Goal: Information Seeking & Learning: Learn about a topic

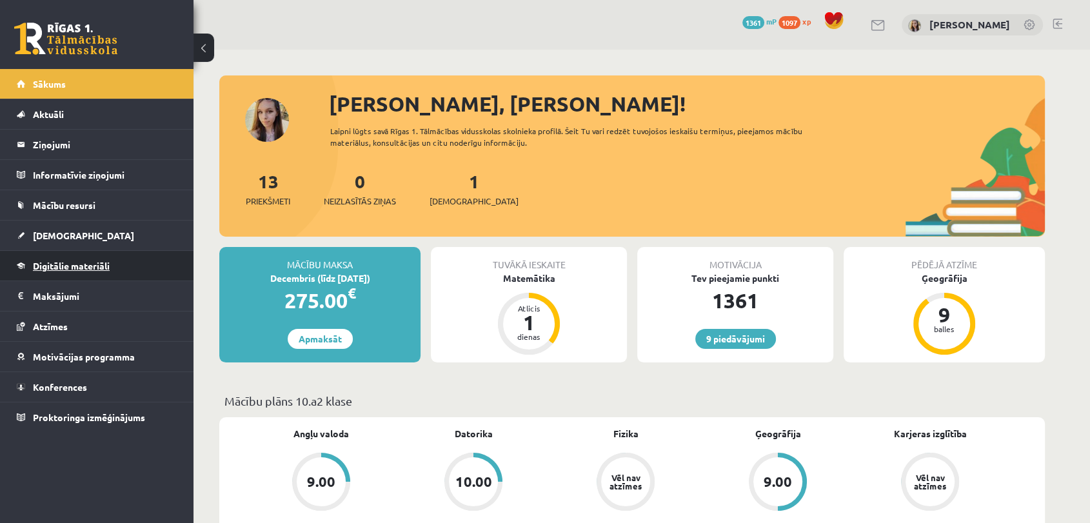
click at [48, 264] on span "Digitālie materiāli" at bounding box center [71, 266] width 77 height 12
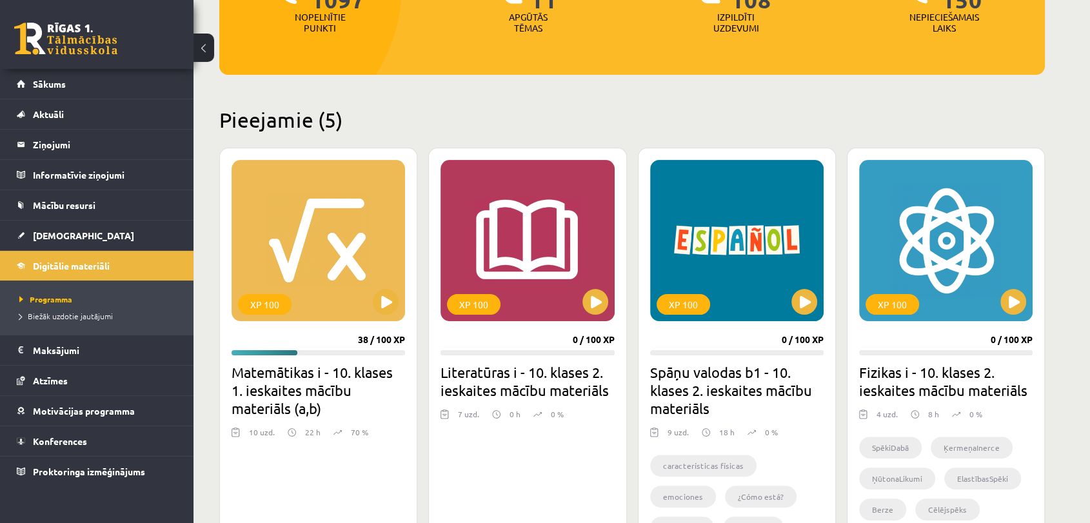
scroll to position [221, 0]
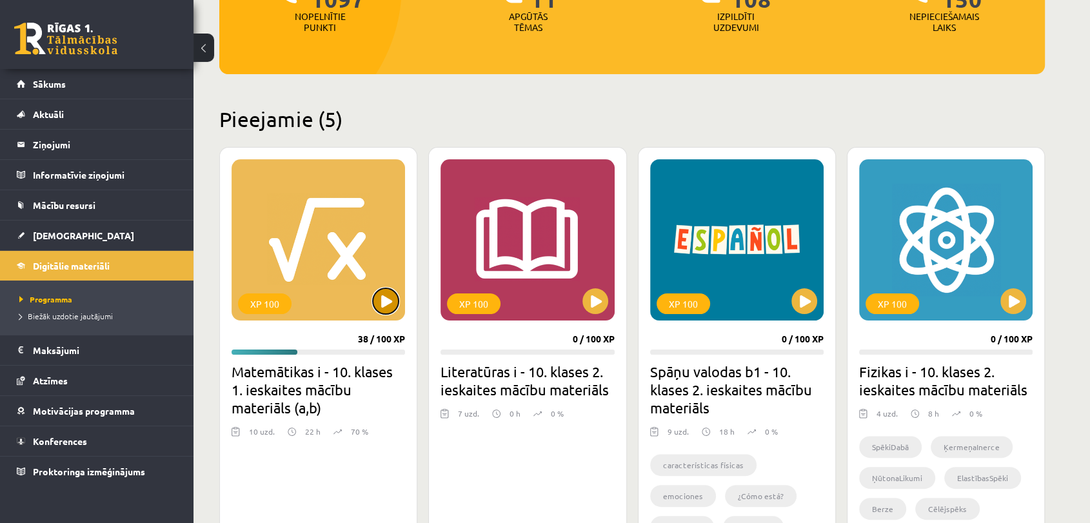
click at [380, 297] on button at bounding box center [386, 301] width 26 height 26
click at [341, 247] on div "XP 100" at bounding box center [319, 239] width 174 height 161
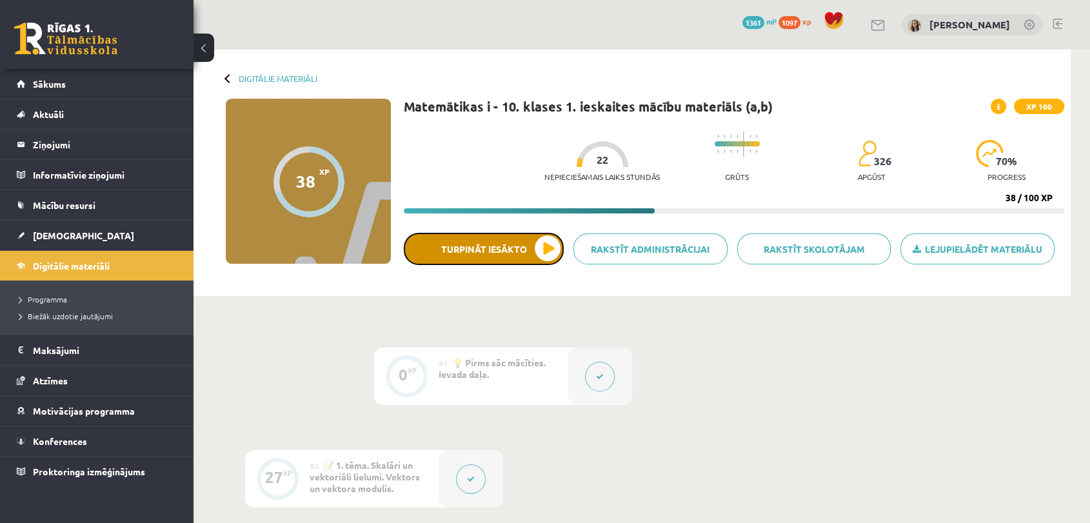
click at [494, 252] on button "Turpināt iesākto" at bounding box center [484, 249] width 160 height 32
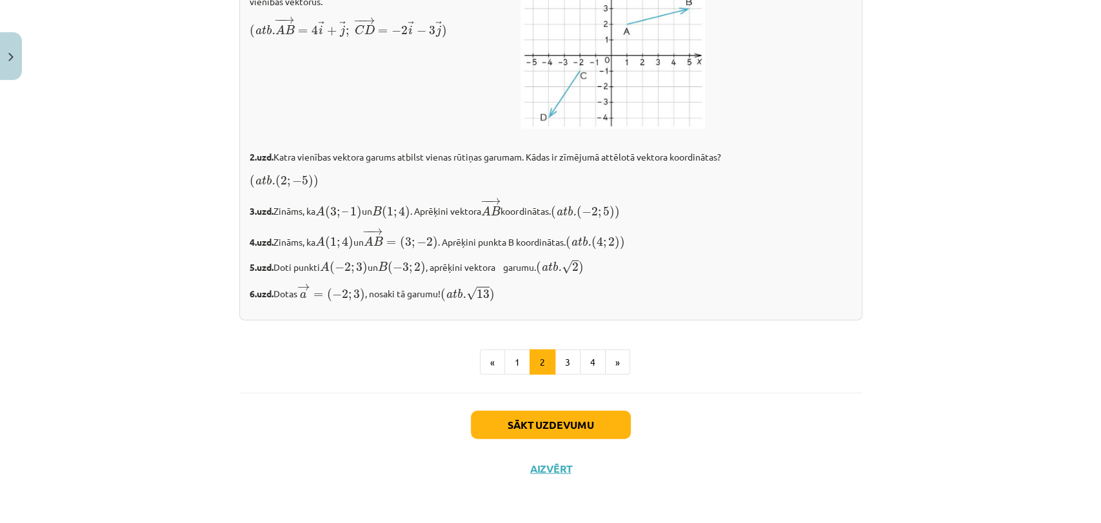
scroll to position [2173, 0]
click at [527, 426] on button "Sākt uzdevumu" at bounding box center [551, 425] width 160 height 28
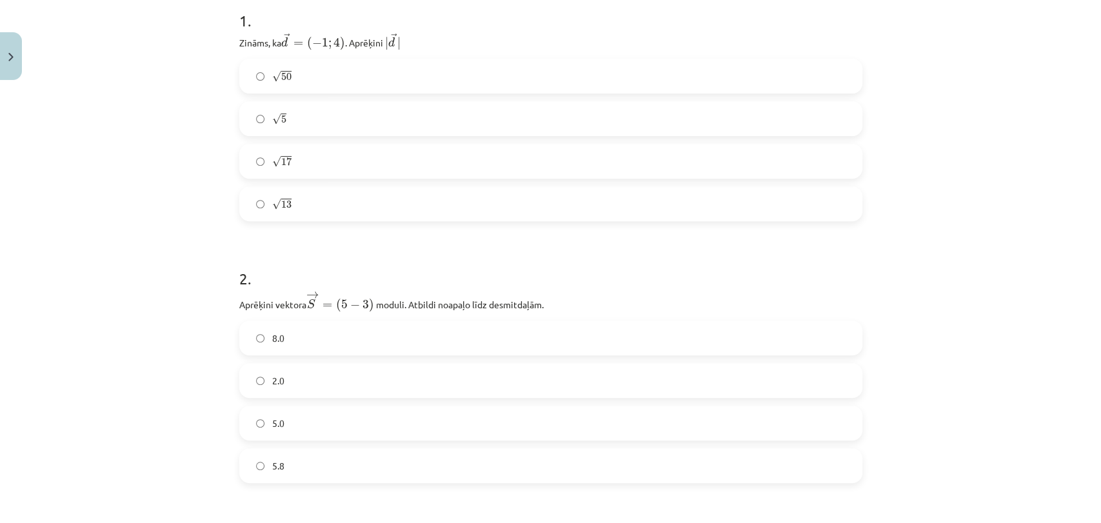
scroll to position [268, 0]
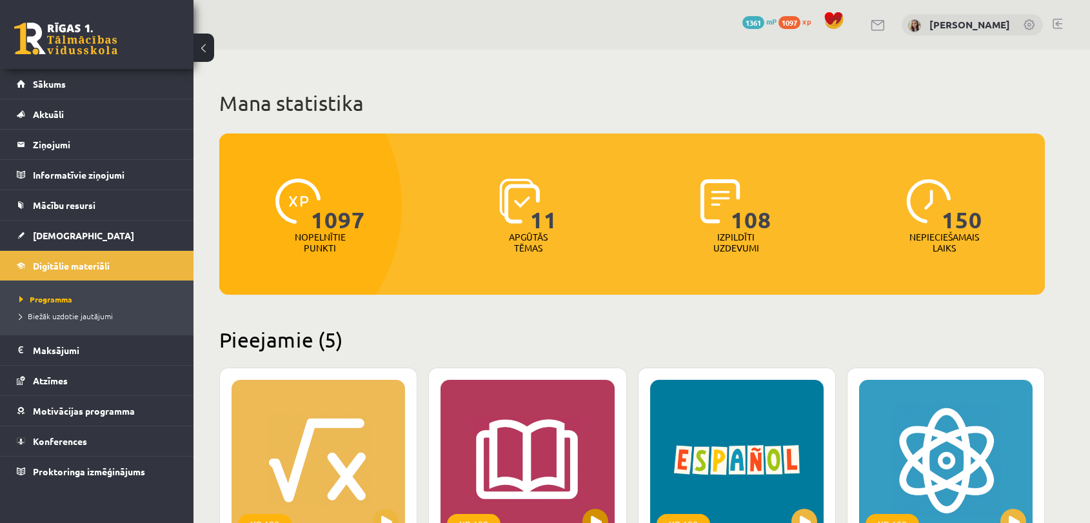
scroll to position [221, 0]
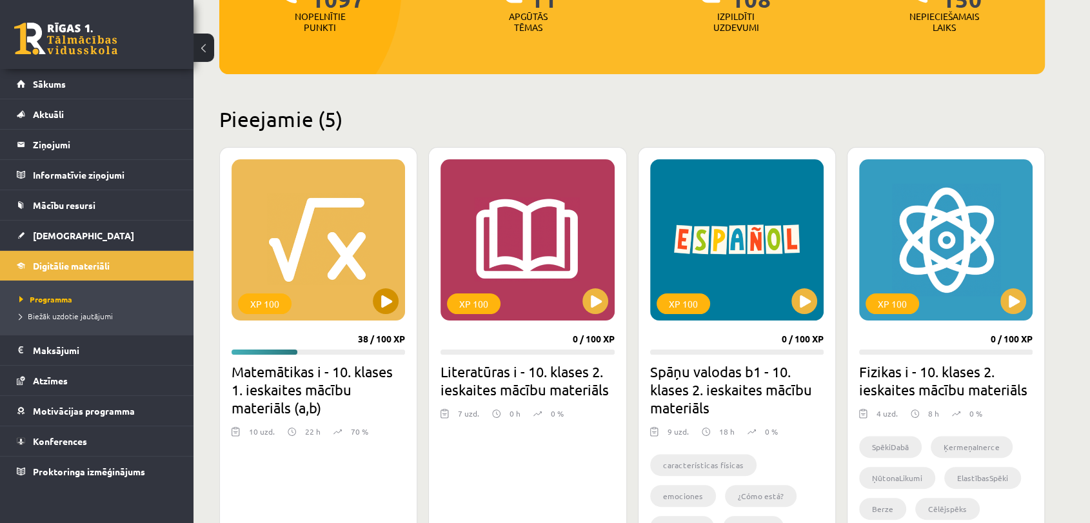
click at [326, 226] on div "XP 100" at bounding box center [319, 239] width 174 height 161
click at [336, 282] on div "XP 100" at bounding box center [319, 239] width 174 height 161
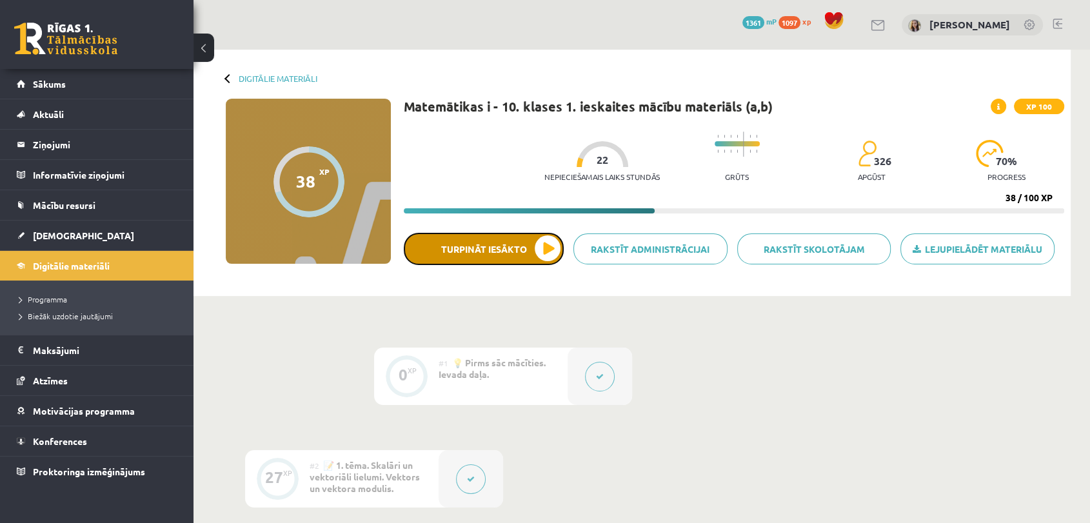
click at [510, 259] on button "Turpināt iesākto" at bounding box center [484, 249] width 160 height 32
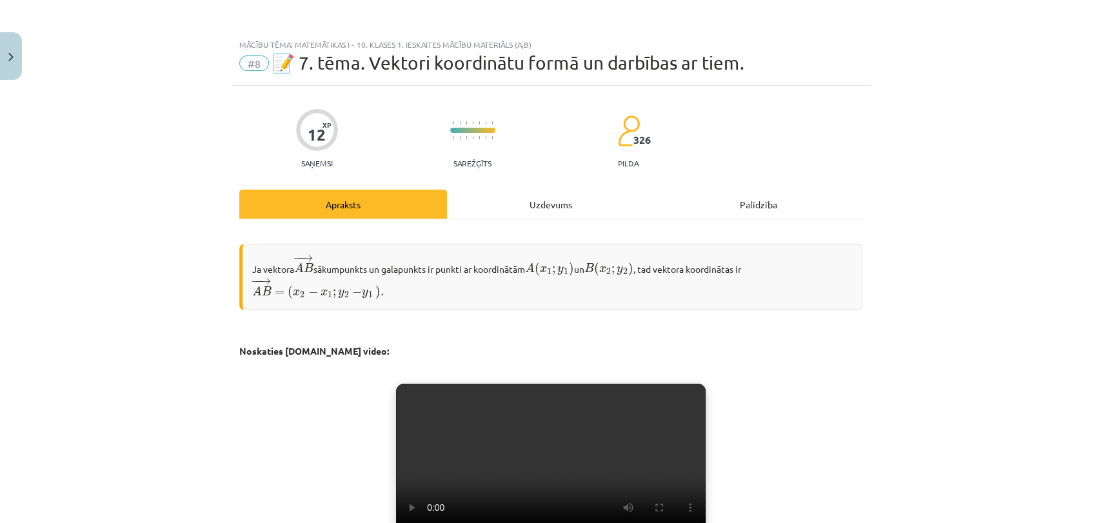
click at [519, 214] on div "Uzdevums" at bounding box center [551, 204] width 208 height 29
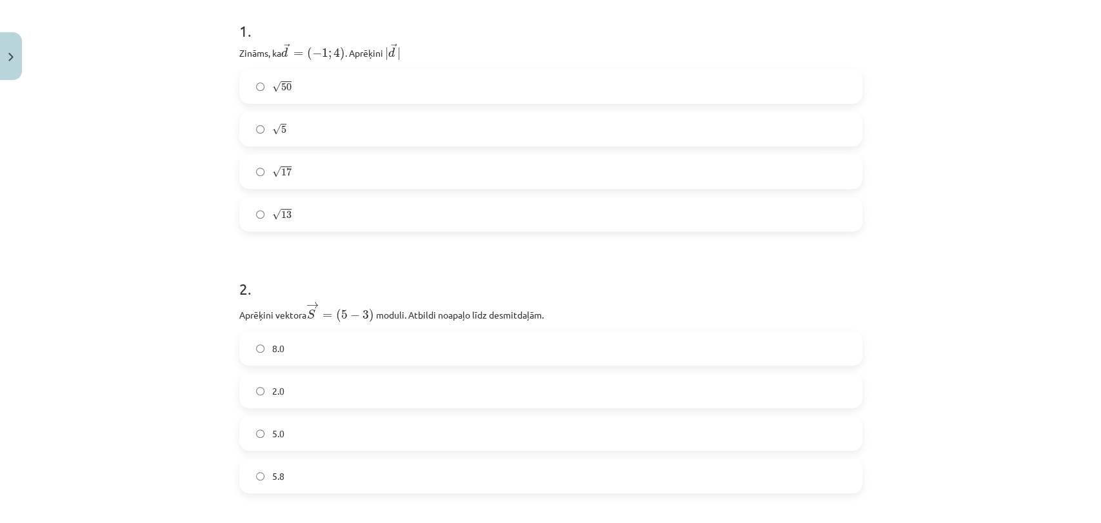
scroll to position [261, 0]
click at [248, 394] on label "2.0" at bounding box center [551, 387] width 621 height 32
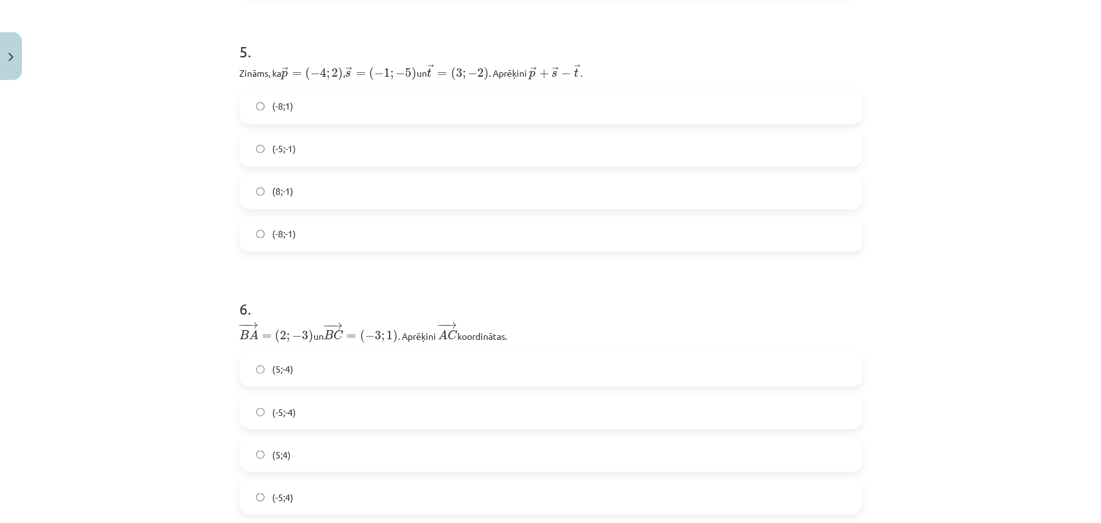
scroll to position [1270, 0]
click at [260, 408] on label "(-5;-4)" at bounding box center [551, 412] width 621 height 32
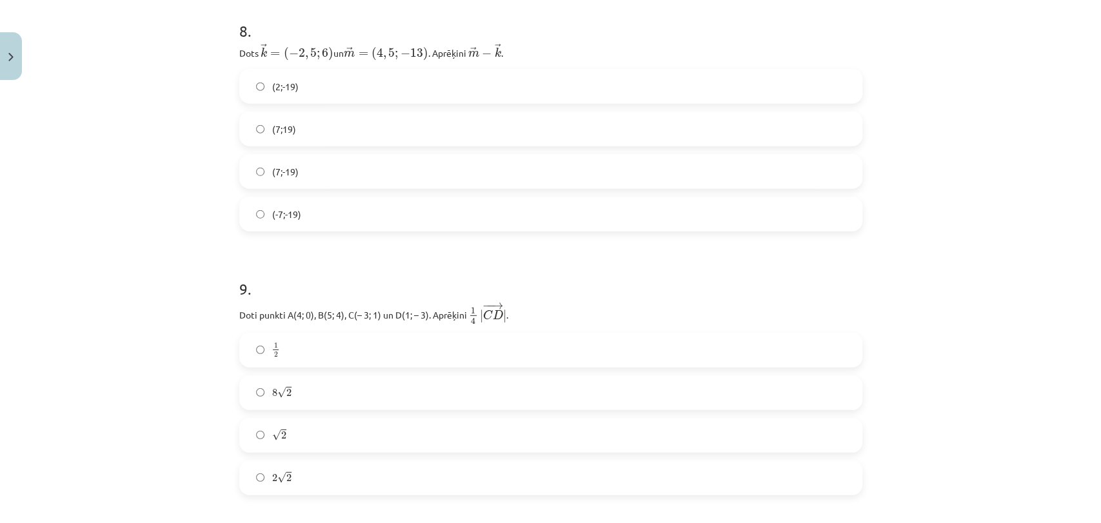
scroll to position [2291, 0]
click at [249, 430] on label "√ 2 2" at bounding box center [551, 436] width 621 height 32
click at [241, 162] on label "(7;-19)" at bounding box center [551, 172] width 621 height 32
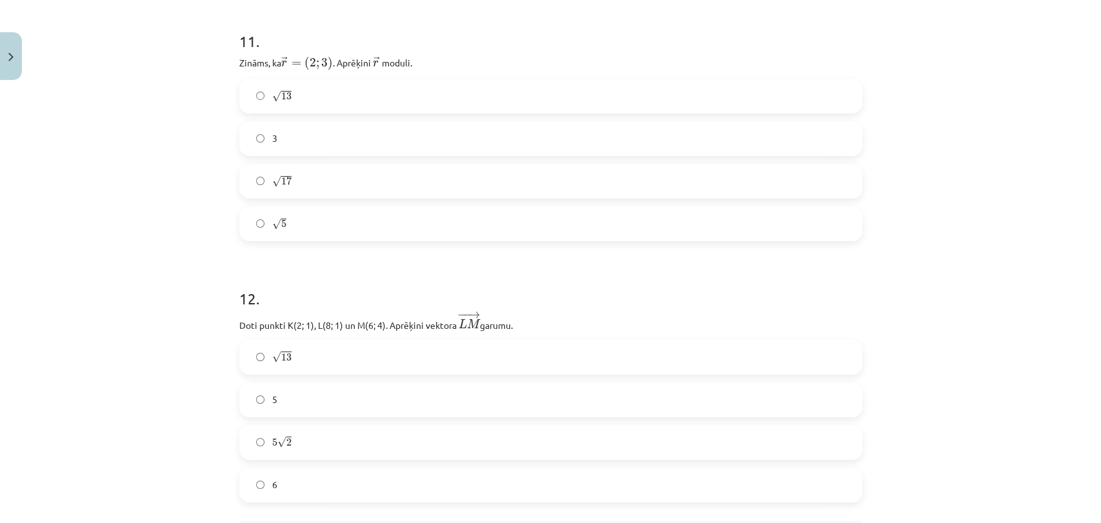
scroll to position [3279, 0]
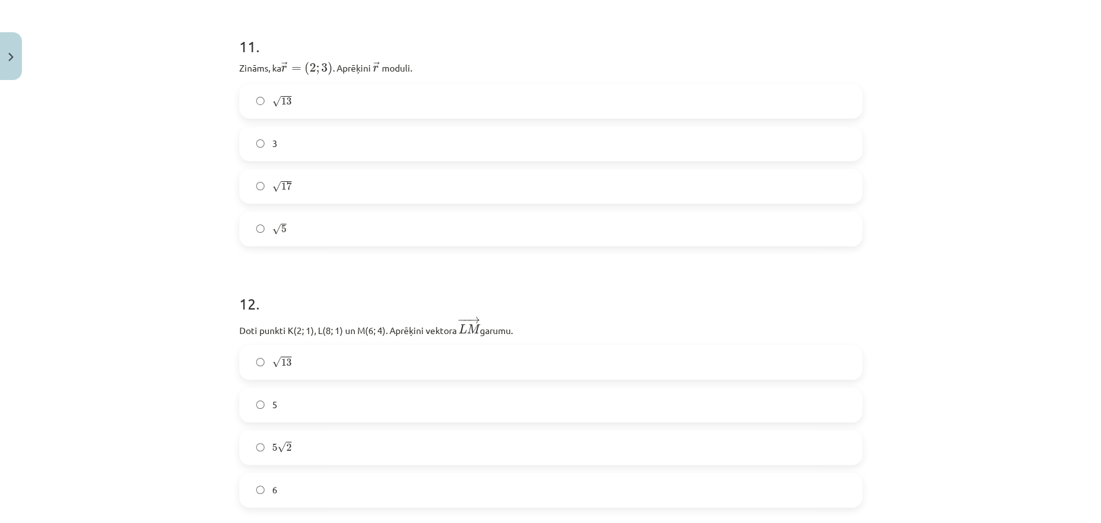
click at [258, 99] on label "√ 13 13" at bounding box center [551, 101] width 621 height 32
click at [249, 355] on label "√ 13 13" at bounding box center [551, 363] width 621 height 32
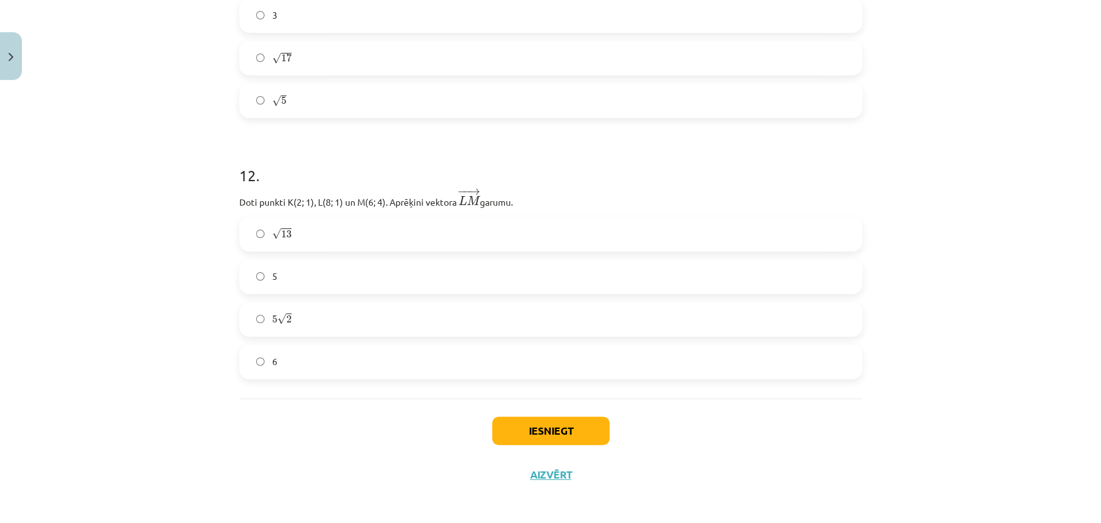
scroll to position [3406, 0]
click at [501, 425] on button "Iesniegt" at bounding box center [550, 431] width 117 height 28
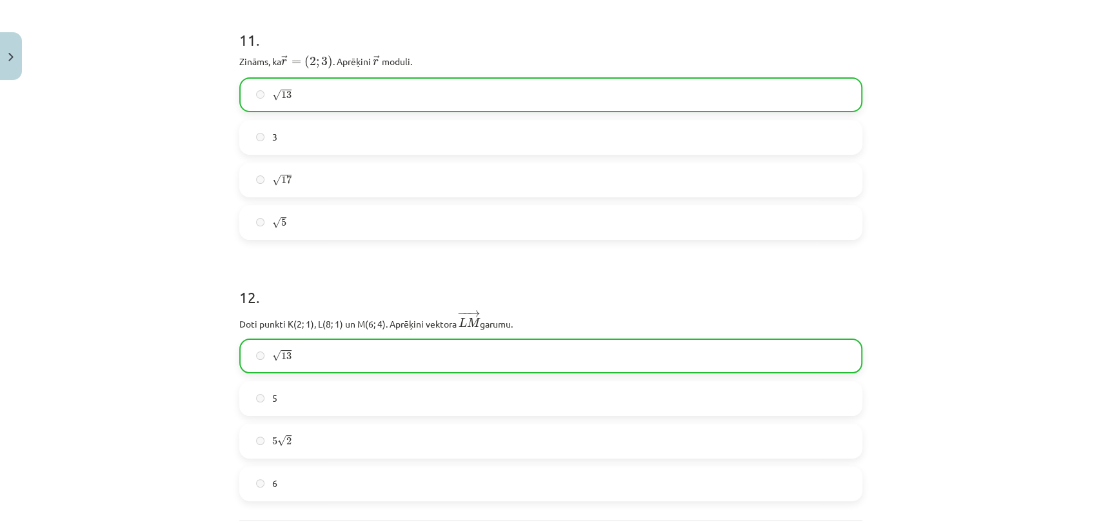
scroll to position [3448, 0]
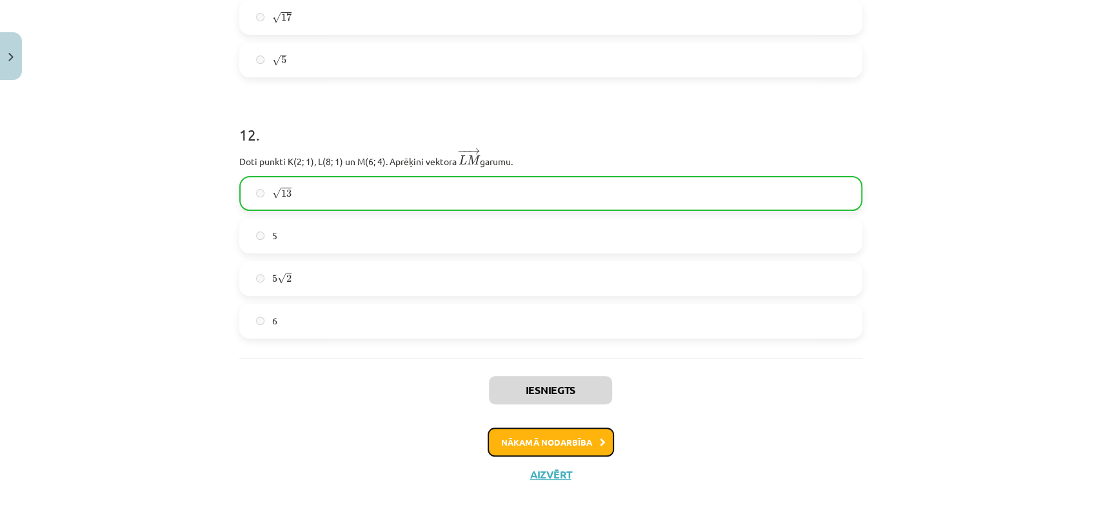
click at [568, 435] on button "Nākamā nodarbība" at bounding box center [551, 443] width 126 height 30
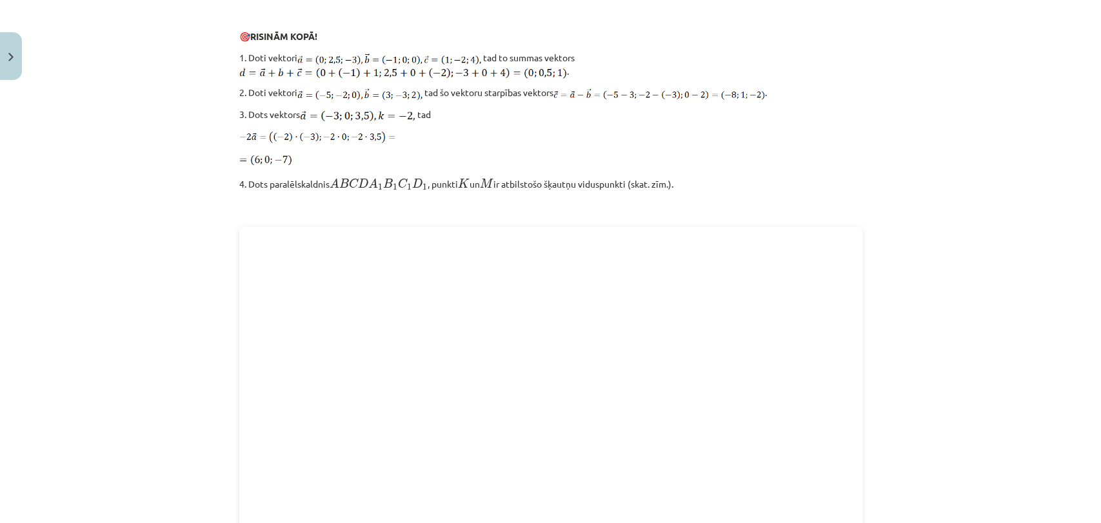
scroll to position [1736, 0]
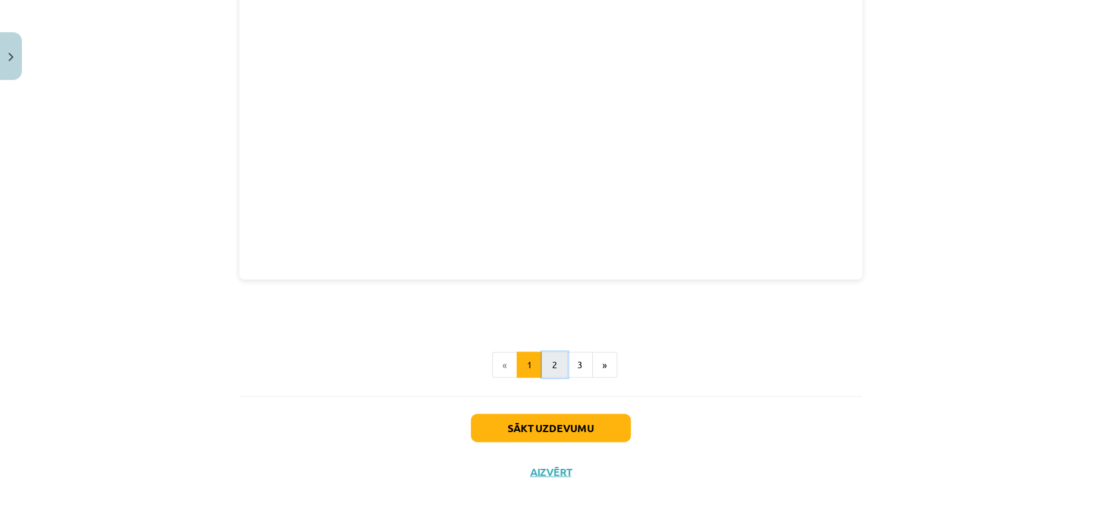
click at [547, 368] on button "2" at bounding box center [555, 365] width 26 height 26
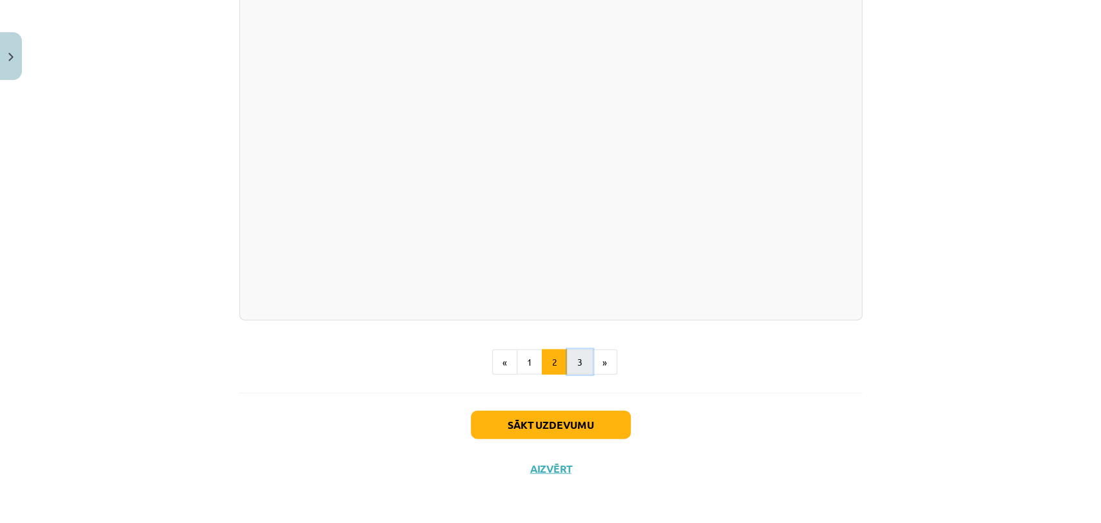
click at [576, 367] on button "3" at bounding box center [580, 363] width 26 height 26
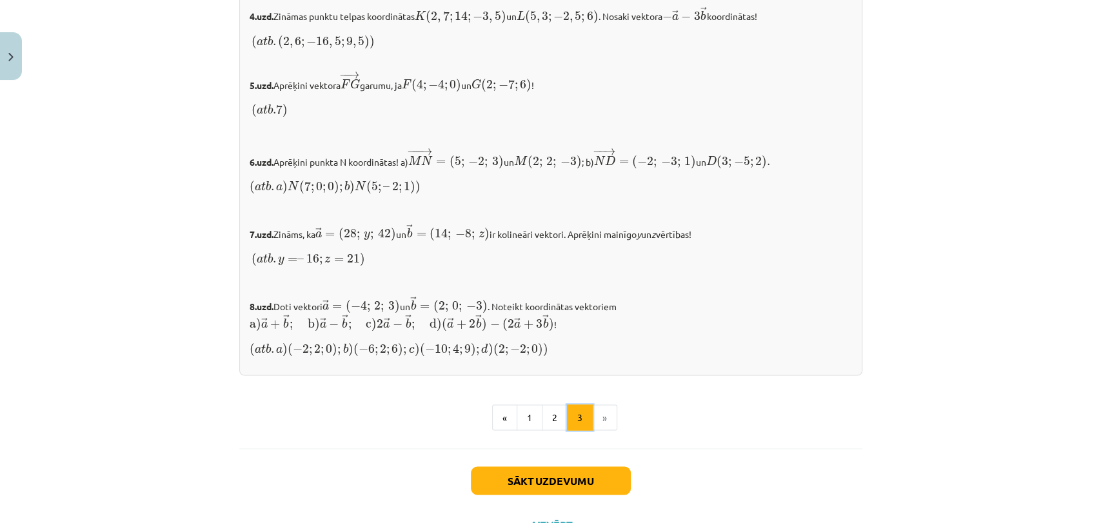
scroll to position [1328, 0]
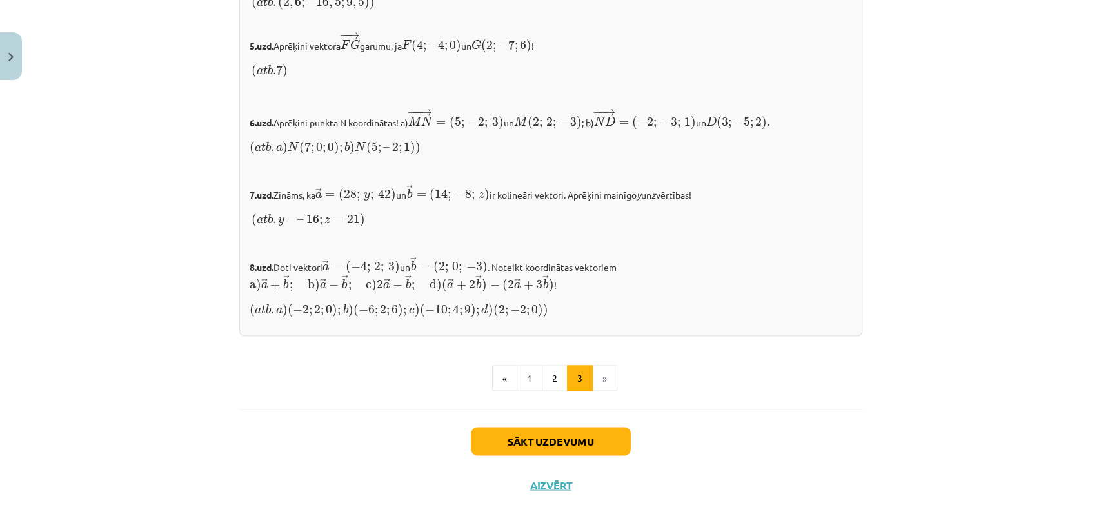
click at [521, 445] on div "Sākt uzdevumu Aizvērt" at bounding box center [550, 454] width 623 height 90
click at [513, 427] on button "Sākt uzdevumu" at bounding box center [551, 441] width 160 height 28
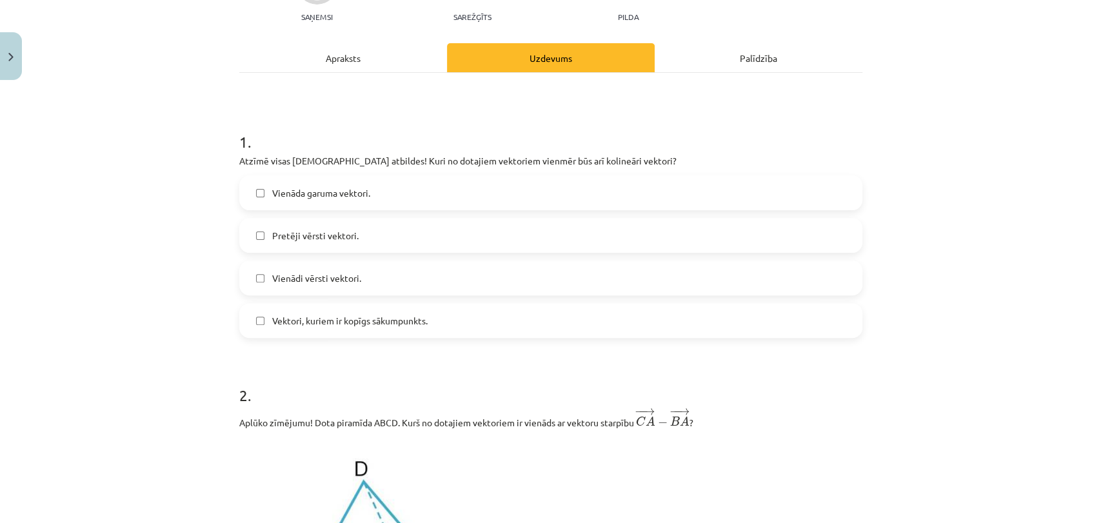
scroll to position [147, 0]
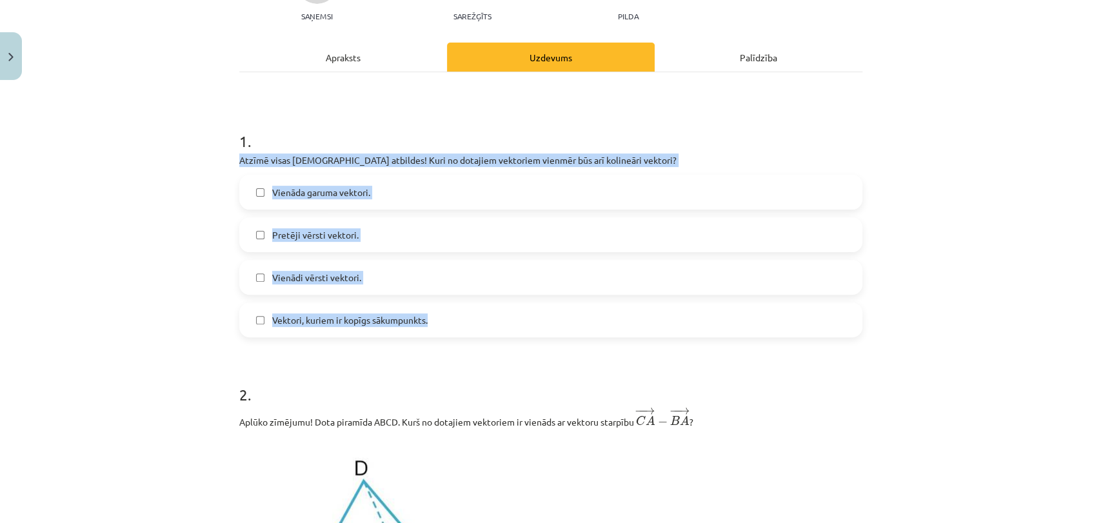
drag, startPoint x: 451, startPoint y: 330, endPoint x: 232, endPoint y: 165, distance: 274.1
copy div "Atzīmē visas pareizās atbildes! Kuri no dotajiem vektoriem vienmēr būs arī koli…"
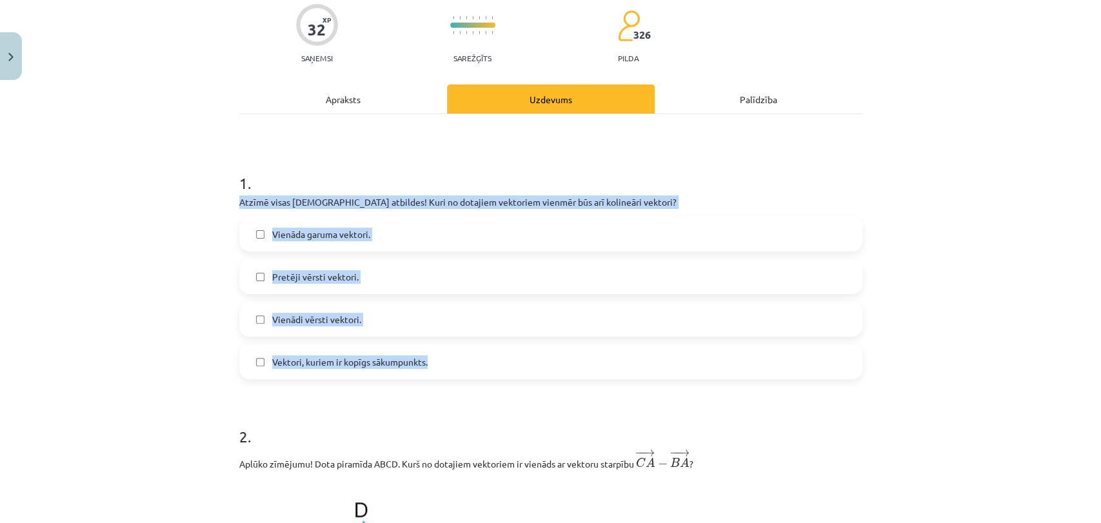
click at [258, 282] on label "Pretēji vērsti vektori." at bounding box center [551, 277] width 621 height 32
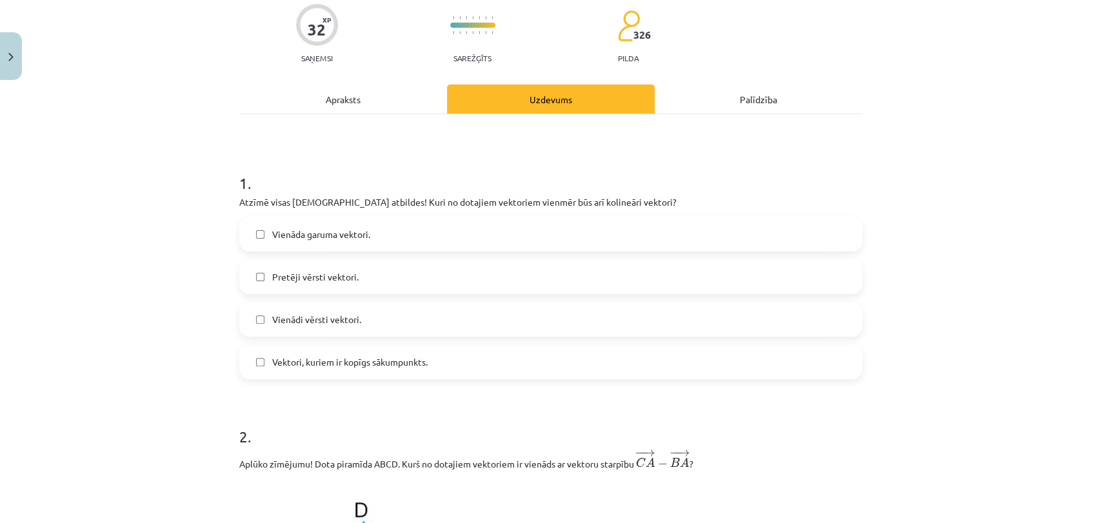
click at [241, 328] on label "Vienādi vērsti vektori." at bounding box center [551, 319] width 621 height 32
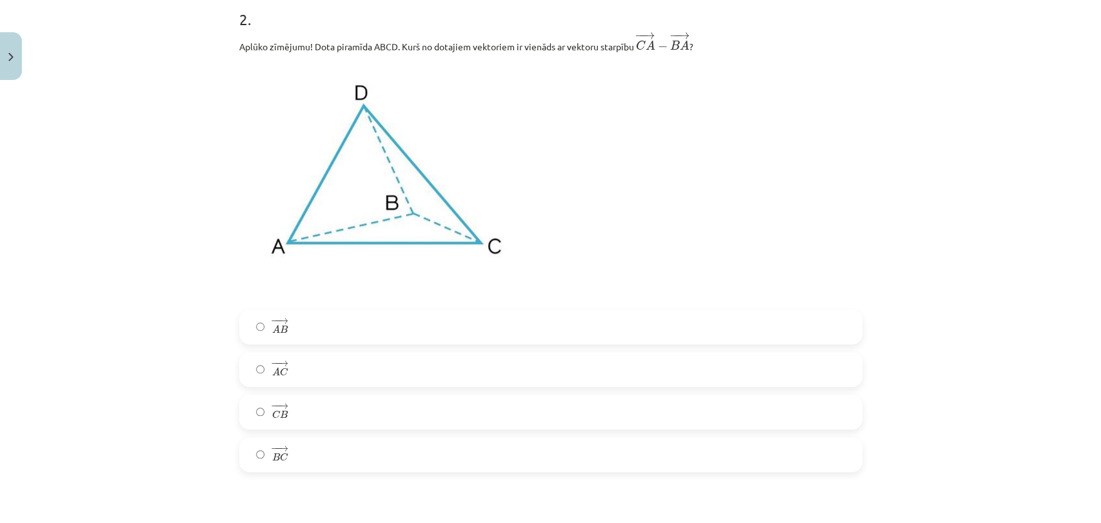
scroll to position [524, 0]
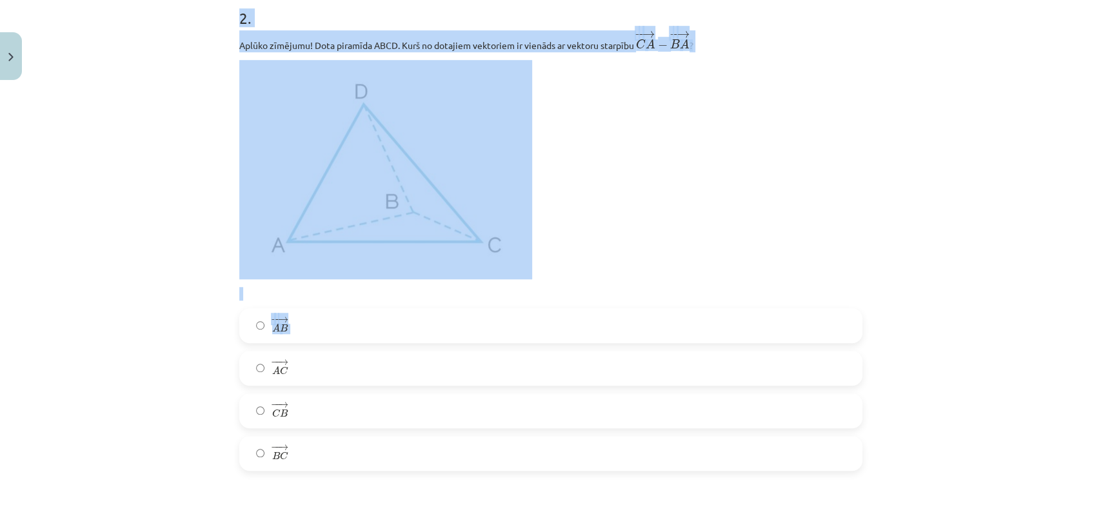
click at [181, 350] on div "Mācību tēma: Matemātikas i - 10. klases 1. ieskaites mācību materiāls (a,b) #9 …" at bounding box center [550, 261] width 1101 height 523
click at [190, 259] on div "Mācību tēma: Matemātikas i - 10. klases 1. ieskaites mācību materiāls (a,b) #9 …" at bounding box center [550, 261] width 1101 height 523
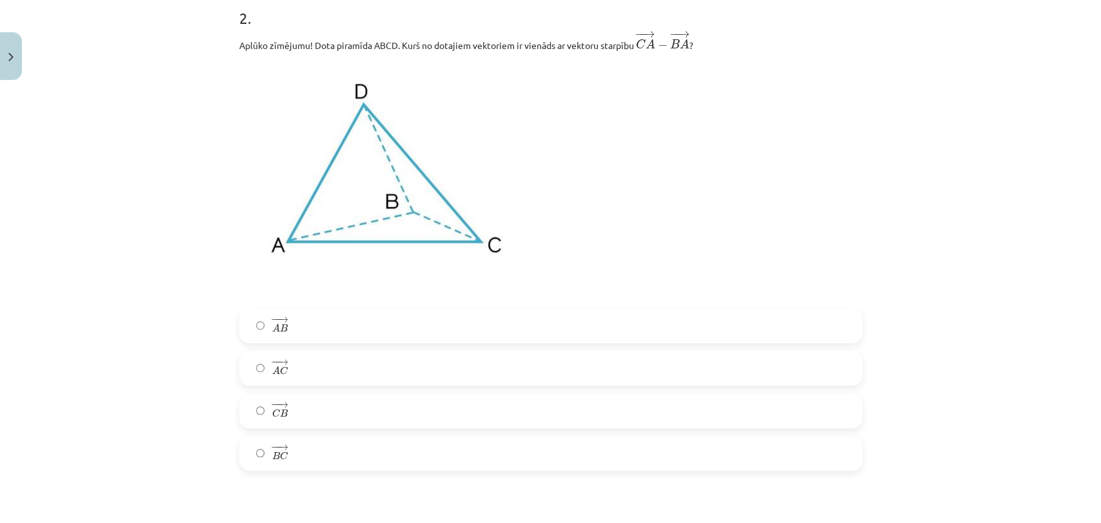
click at [249, 452] on label "− − → B C B C →" at bounding box center [551, 453] width 621 height 32
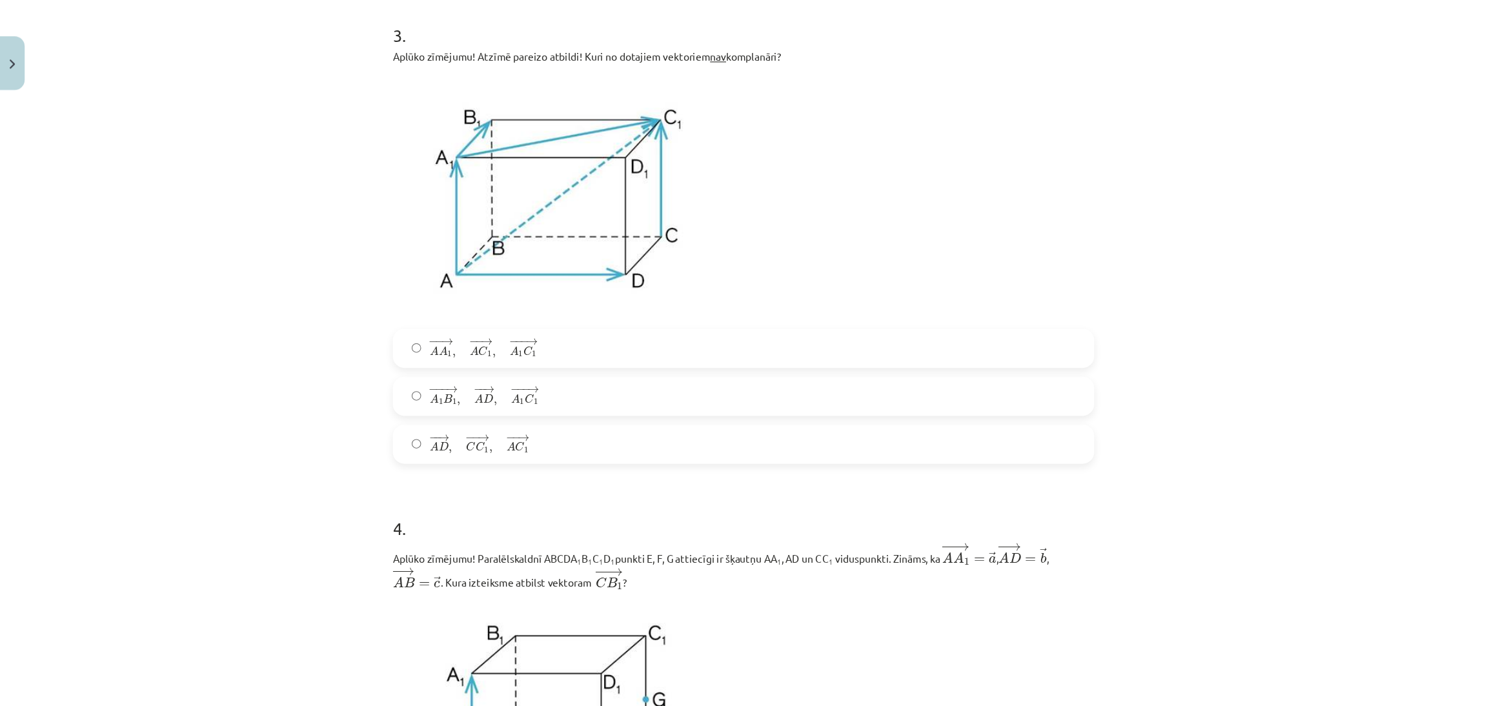
scroll to position [1021, 0]
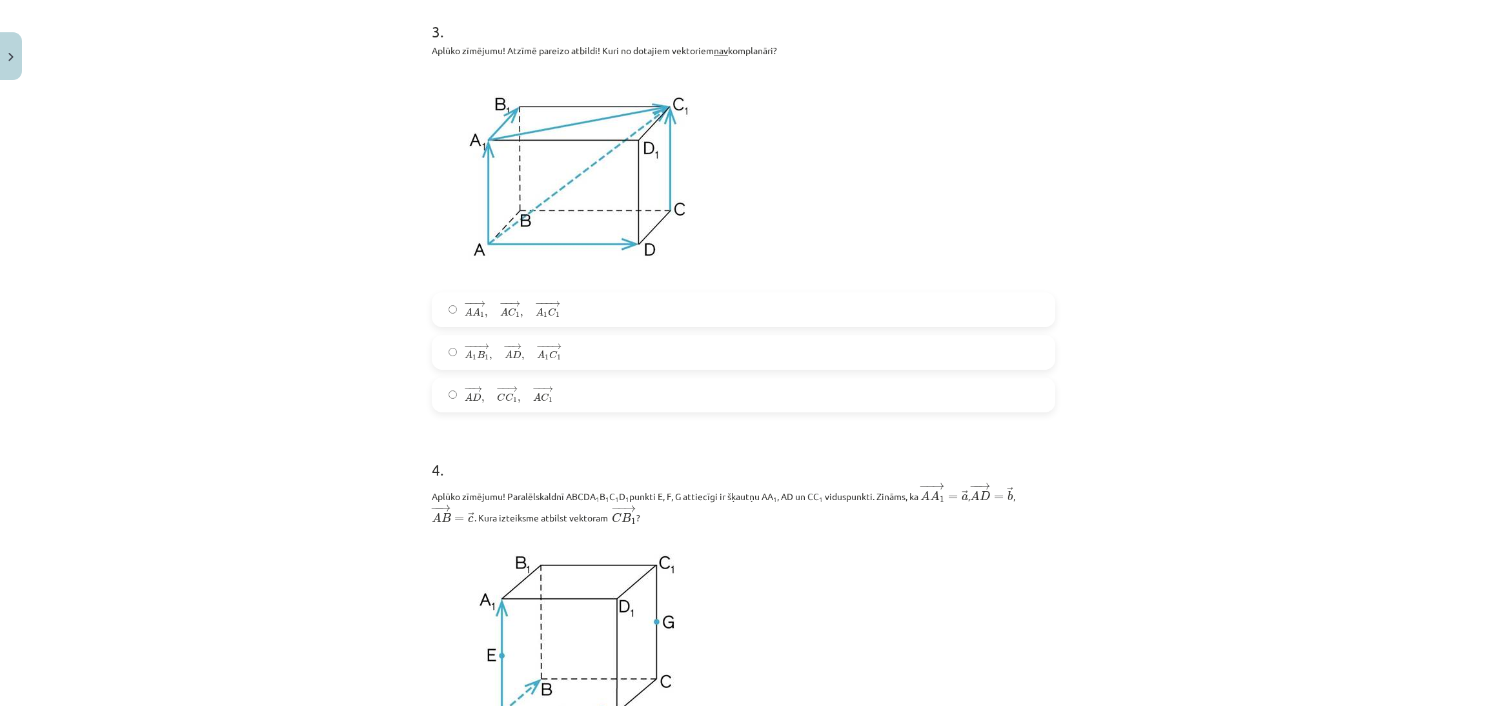
click at [1090, 281] on div "Mācību tēma: Matemātikas i - 10. klases 1. ieskaites mācību materiāls (a,b) #9 …" at bounding box center [743, 353] width 1487 height 706
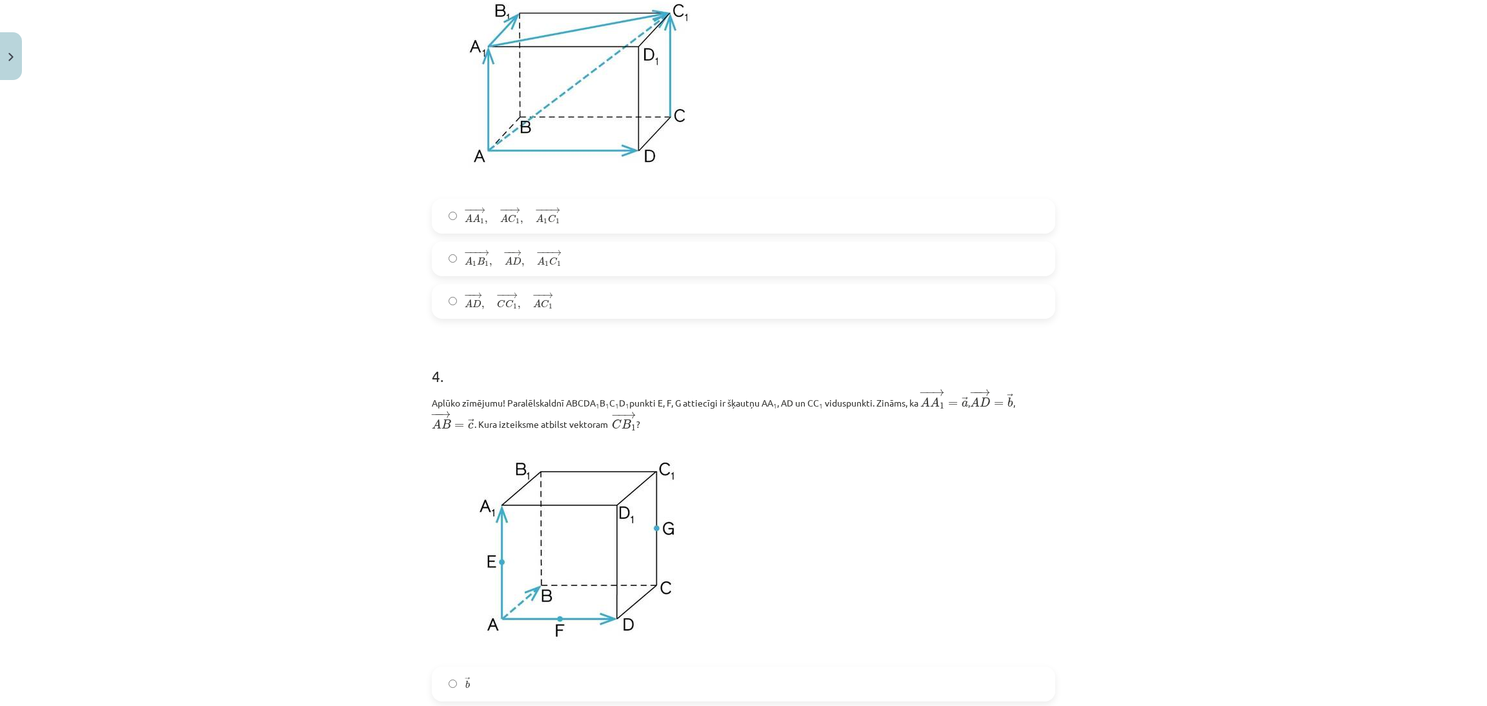
scroll to position [1112, 0]
click at [438, 314] on label "− − → A D , − − → C C 1 , − − → A C 1 A D → , C C 1 → , A C 1 →" at bounding box center [743, 303] width 621 height 32
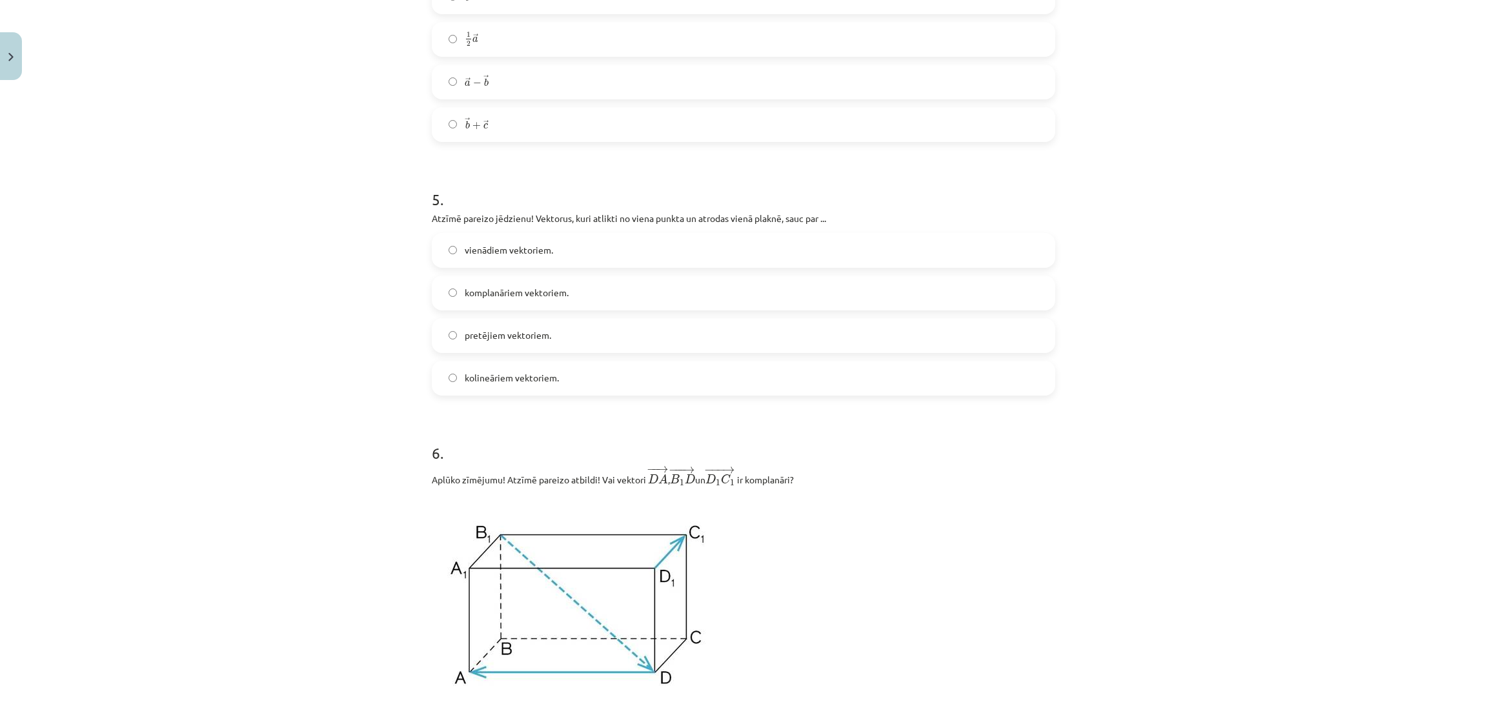
scroll to position [1881, 0]
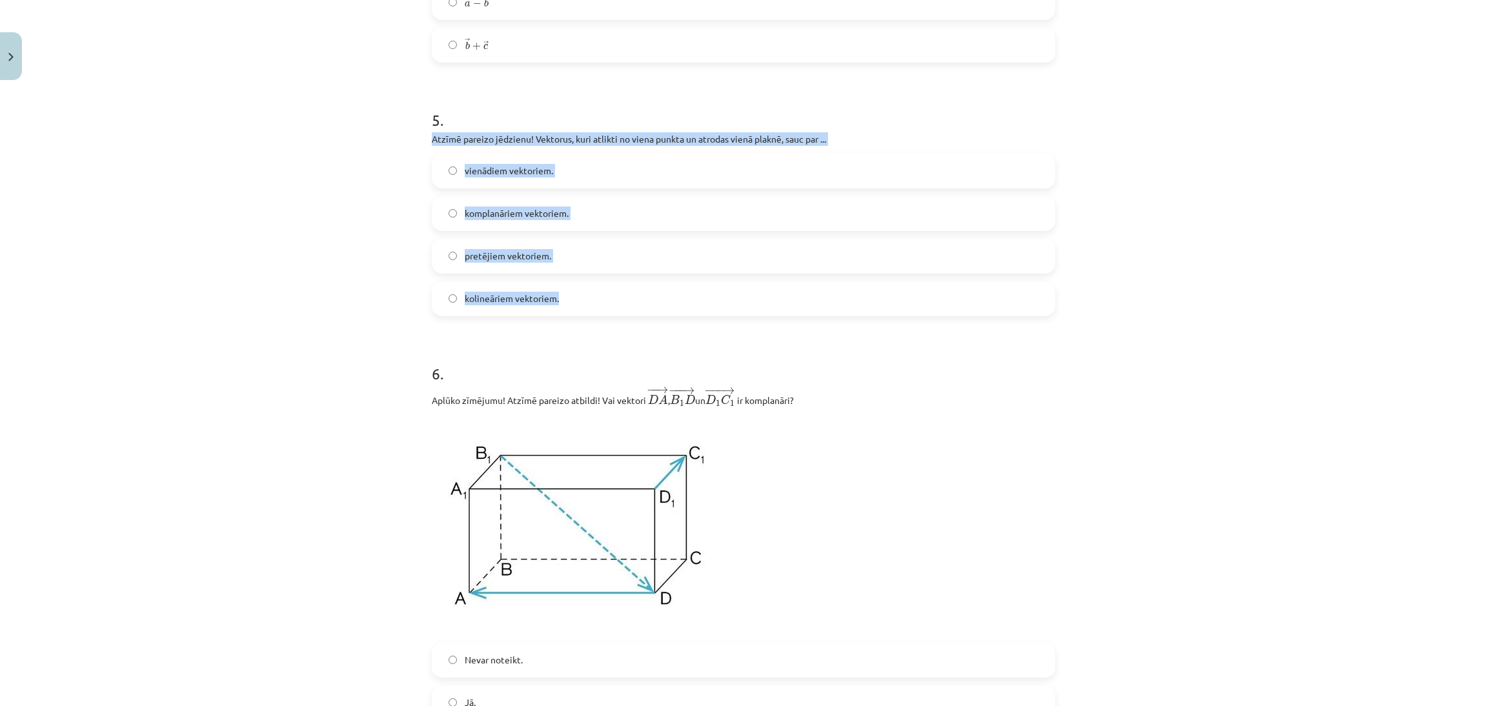
drag, startPoint x: 583, startPoint y: 297, endPoint x: 402, endPoint y: 141, distance: 238.8
click at [402, 141] on div "Mācību tēma: Matemātikas i - 10. klases 1. ieskaites mācību materiāls (a,b) #9 …" at bounding box center [743, 353] width 1487 height 706
copy div "Atzīmē pareizo jēdzienu! Vektorus, kuri atlikti no viena punkta un atrodas vien…"
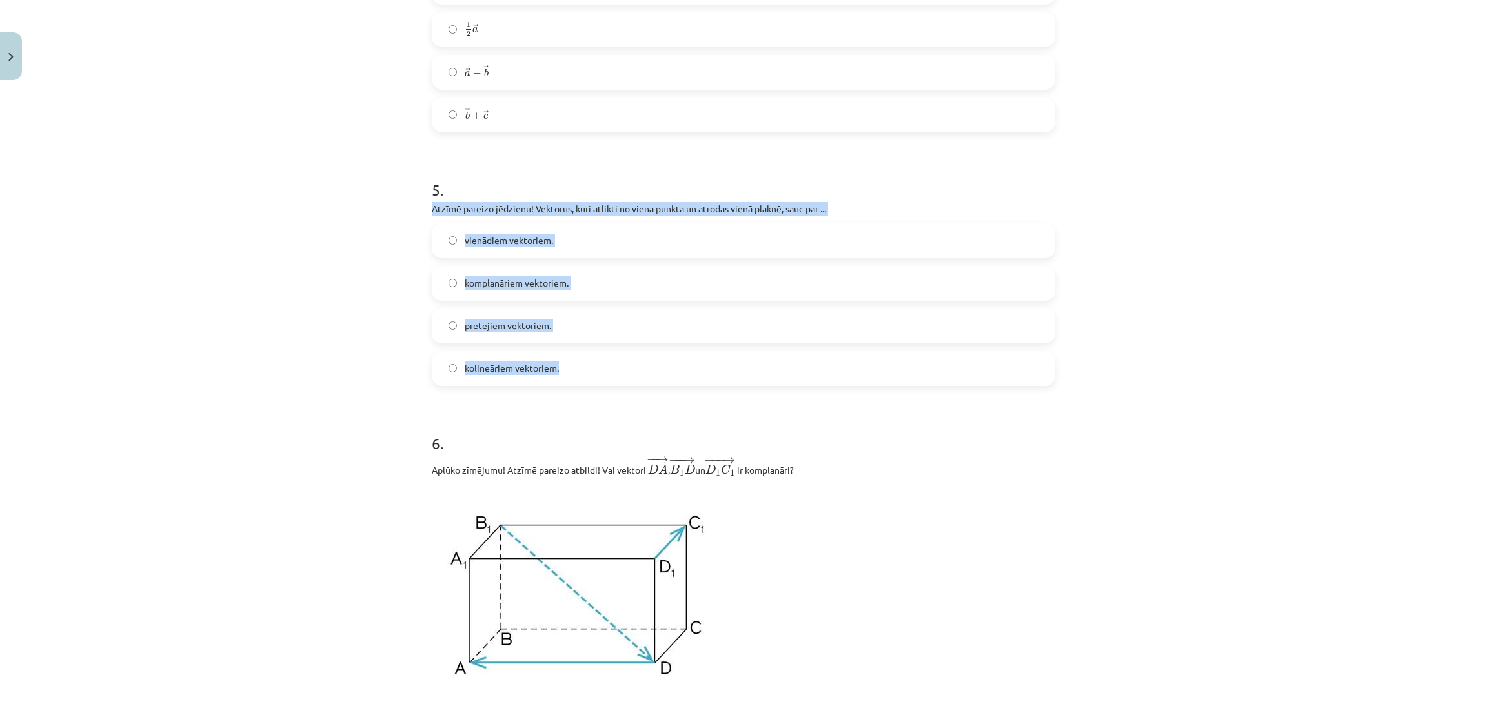
scroll to position [1810, 0]
click at [437, 282] on label "komplanāriem vektoriem." at bounding box center [743, 284] width 621 height 32
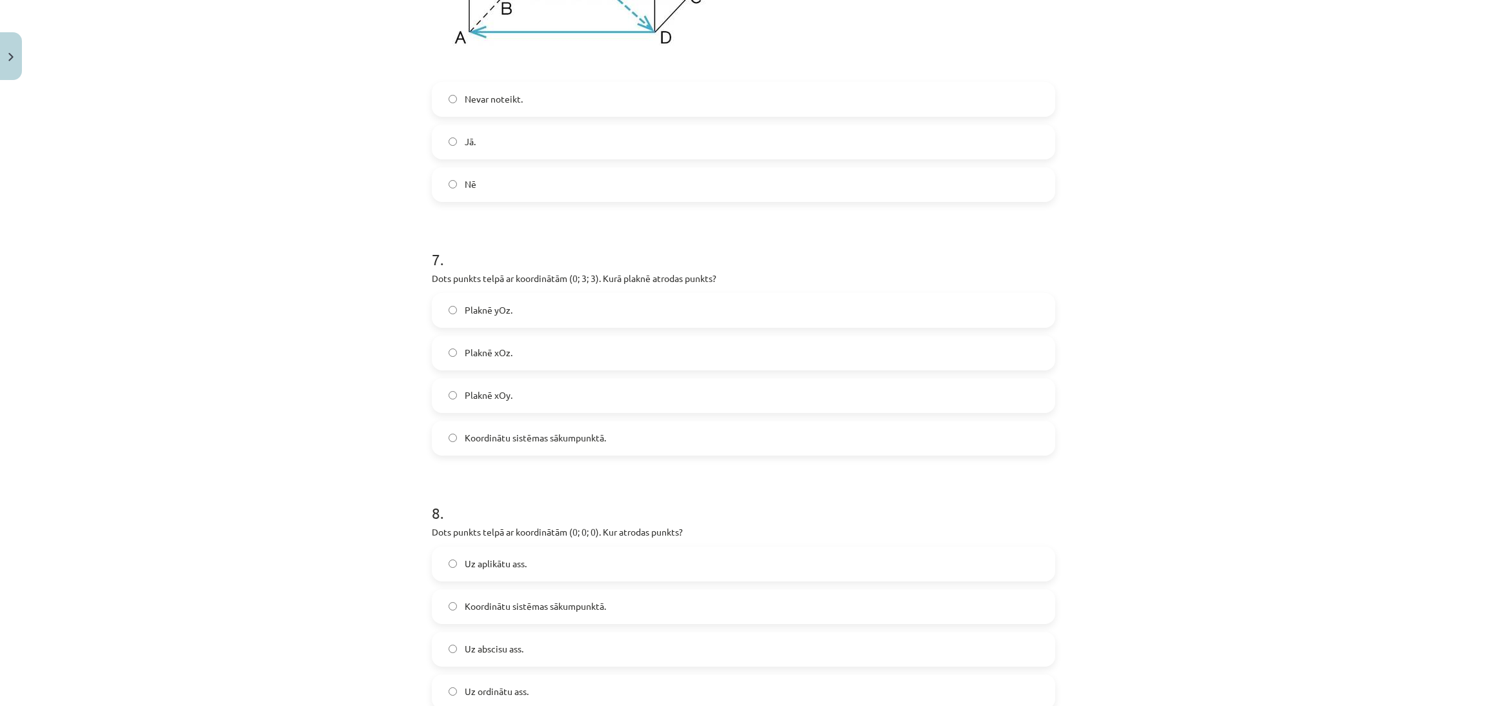
scroll to position [2442, 0]
click at [433, 201] on label "Nē" at bounding box center [743, 184] width 621 height 32
click at [436, 319] on label "Plaknē yOz." at bounding box center [743, 310] width 621 height 32
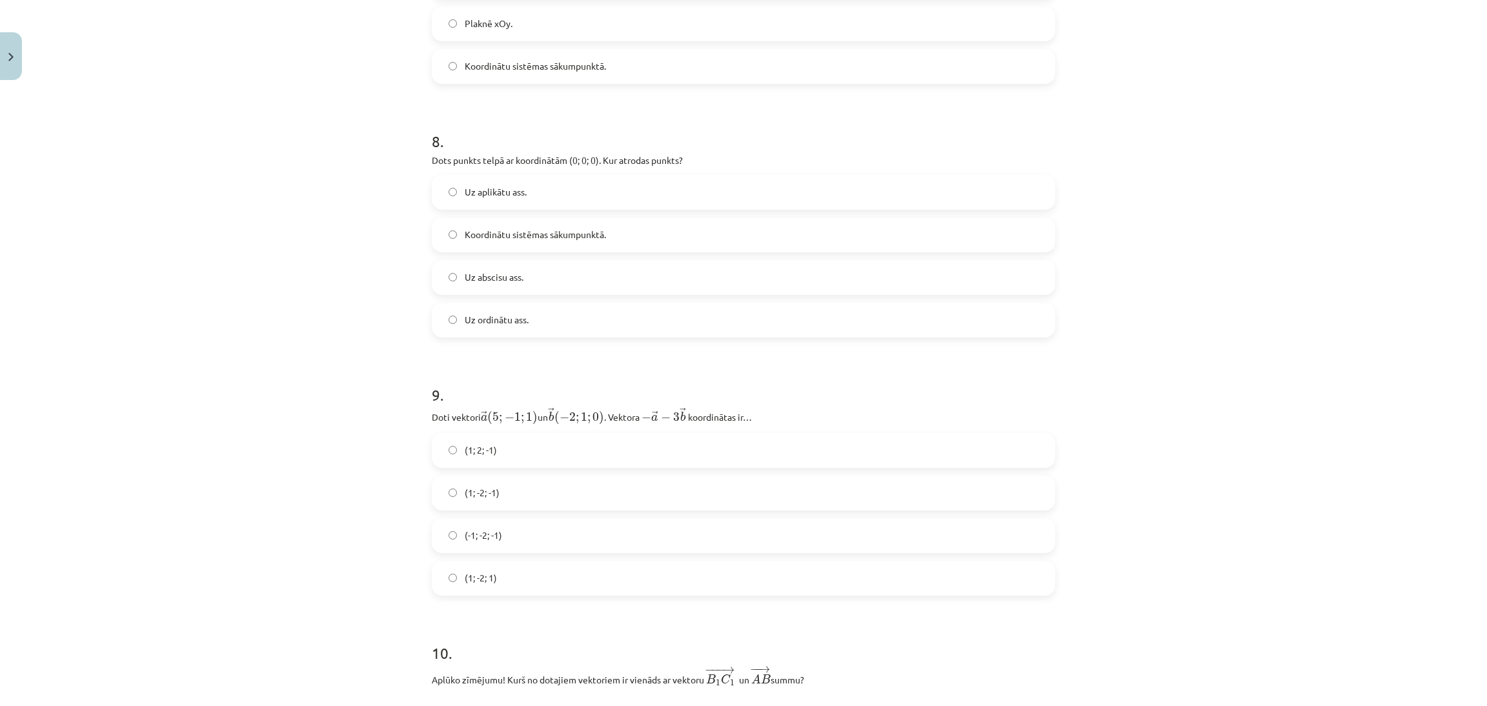
scroll to position [2815, 0]
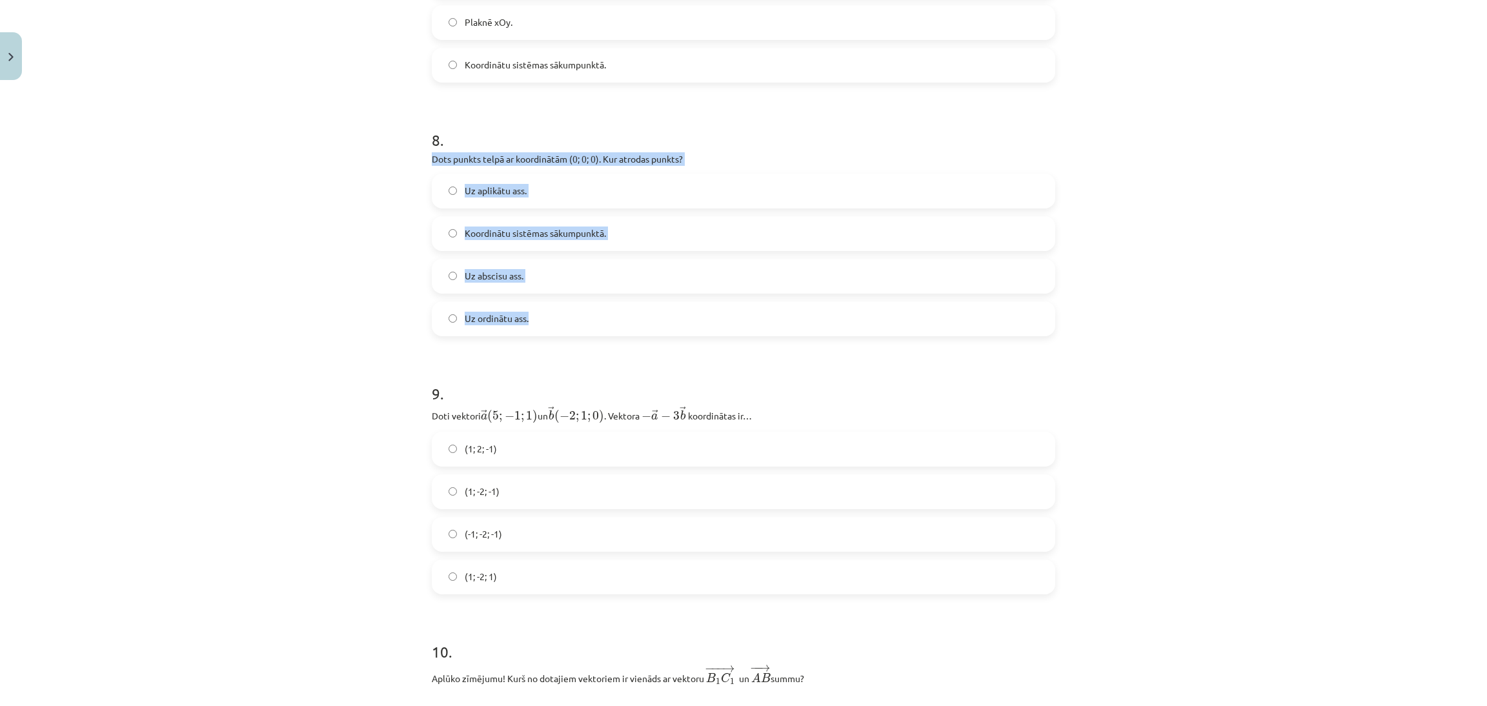
drag, startPoint x: 559, startPoint y: 323, endPoint x: 407, endPoint y: 163, distance: 220.9
click at [407, 163] on div "Mācību tēma: Matemātikas i - 10. klases 1. ieskaites mācību materiāls (a,b) #9 …" at bounding box center [743, 353] width 1487 height 706
copy div "Dots punkts telpā ar koordinātām (0; 0; 0). Kur atrodas punkts? Uz aplikātu ass…"
click at [437, 248] on label "Koordinātu sistēmas sākumpunktā." at bounding box center [743, 233] width 621 height 32
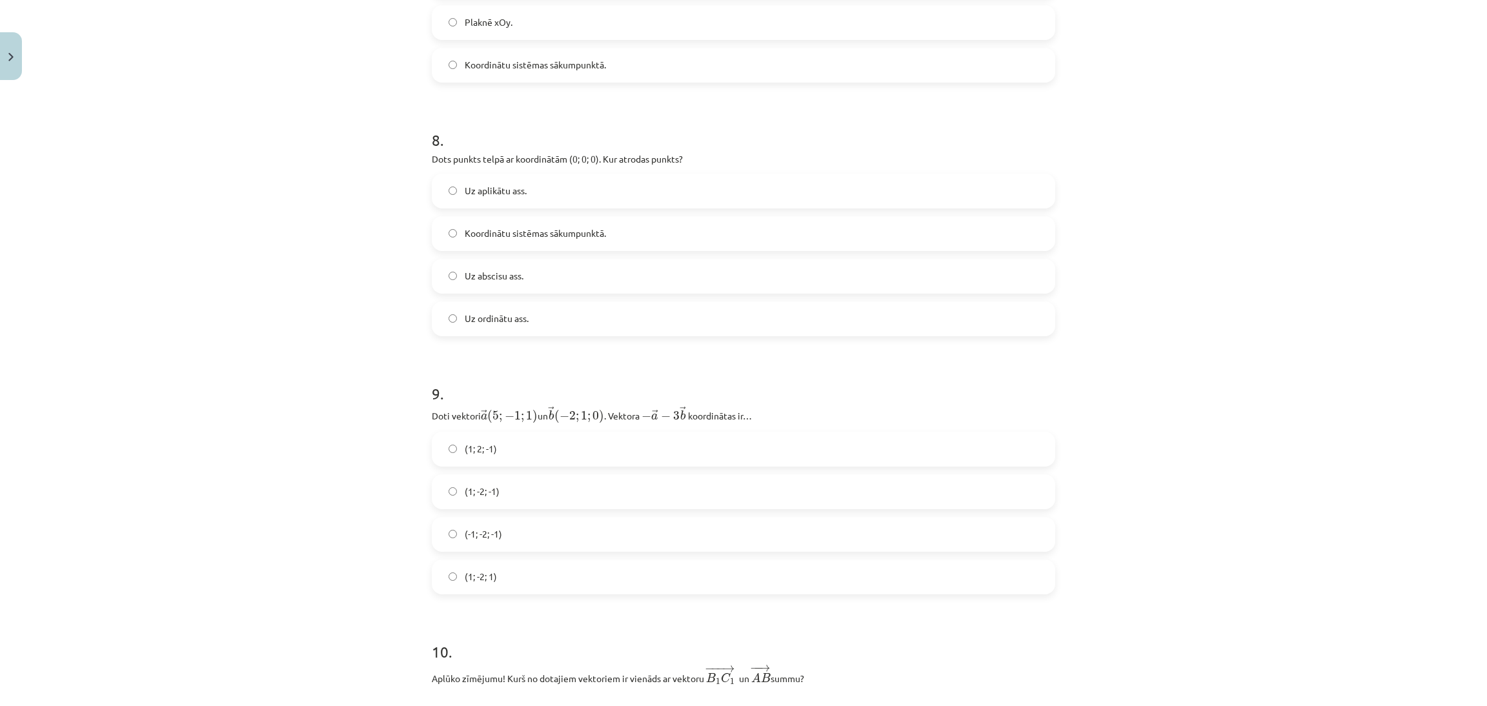
scroll to position [2938, 0]
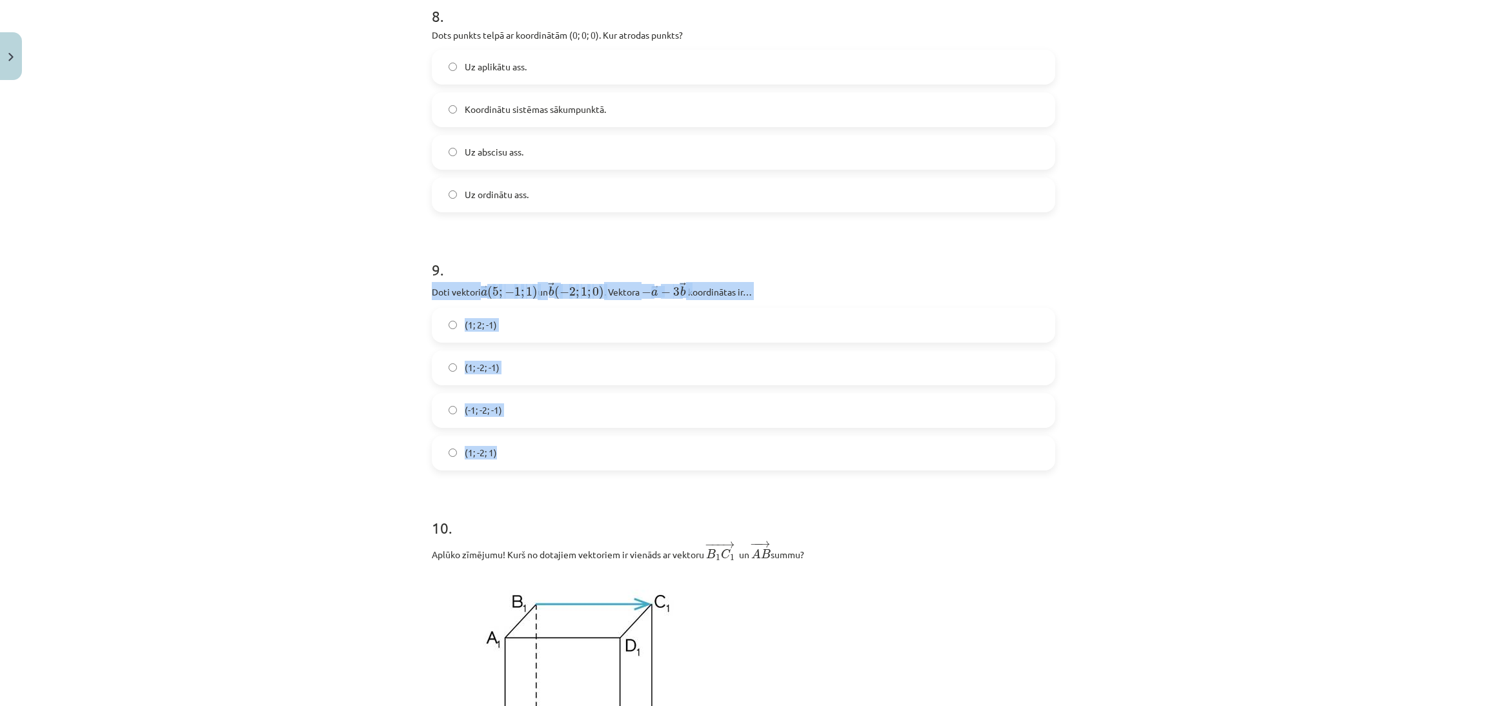
drag, startPoint x: 503, startPoint y: 462, endPoint x: 407, endPoint y: 295, distance: 192.5
click at [407, 295] on div "Mācību tēma: Matemātikas i - 10. klases 1. ieskaites mācību materiāls (a,b) #9 …" at bounding box center [743, 353] width 1487 height 706
copy div "Doti vektori ﻿ → a ( 5 ; − 1 ; 1 ) a → ( 5 ; − 1 ; 1 ) un ﻿ → b ( − 2 ; 1 ; 0 )…"
click at [330, 464] on div "Mācību tēma: Matemātikas i - 10. klases 1. ieskaites mācību materiāls (a,b) #9 …" at bounding box center [743, 353] width 1487 height 706
click at [433, 369] on label "(1; -2; -1)" at bounding box center [743, 368] width 621 height 32
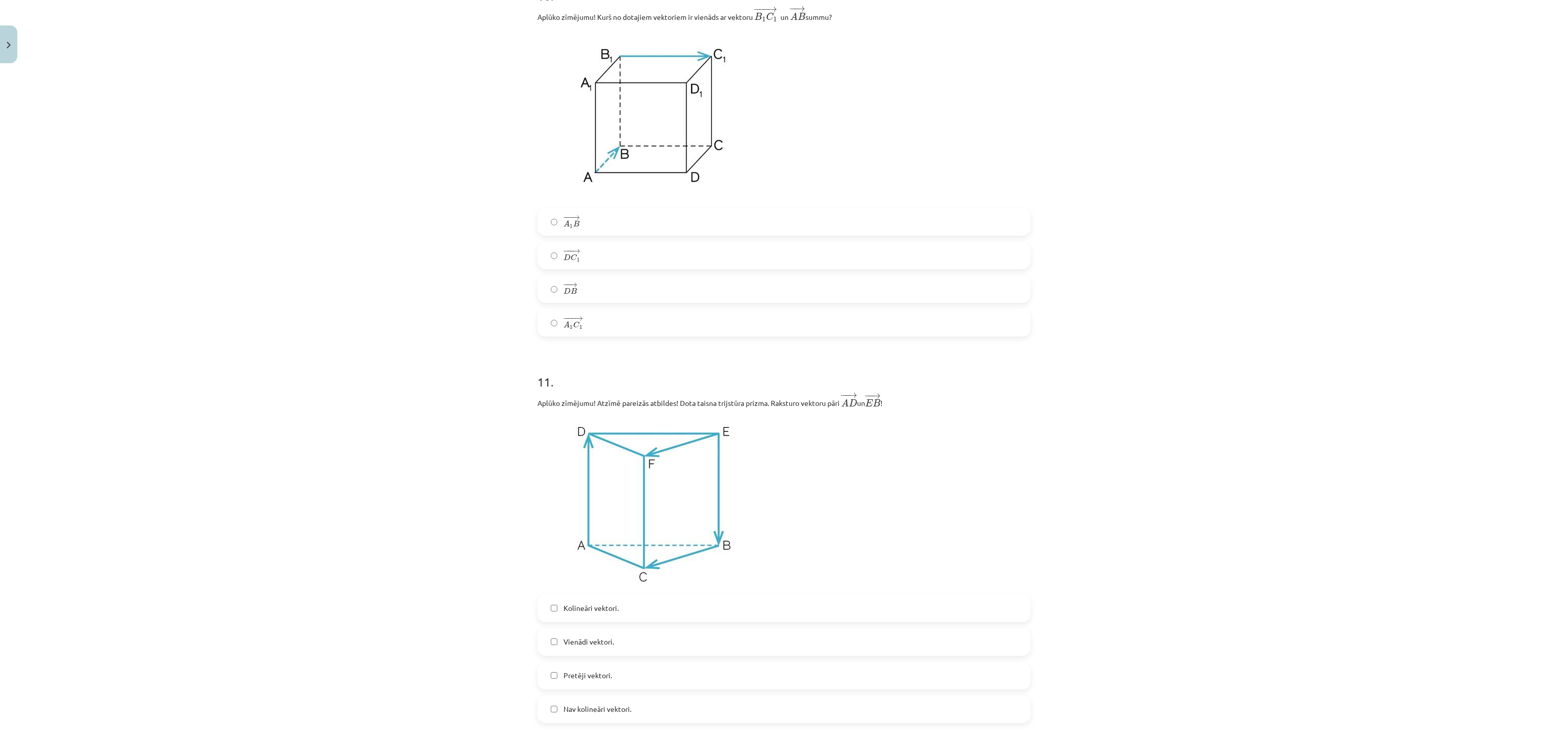
scroll to position [2744, 0]
click at [862, 282] on div "Mācību tēma: Matemātikas i - 10. klases 1. ieskaites mācību materiāls (a,b) #9 …" at bounding box center [784, 372] width 1568 height 744
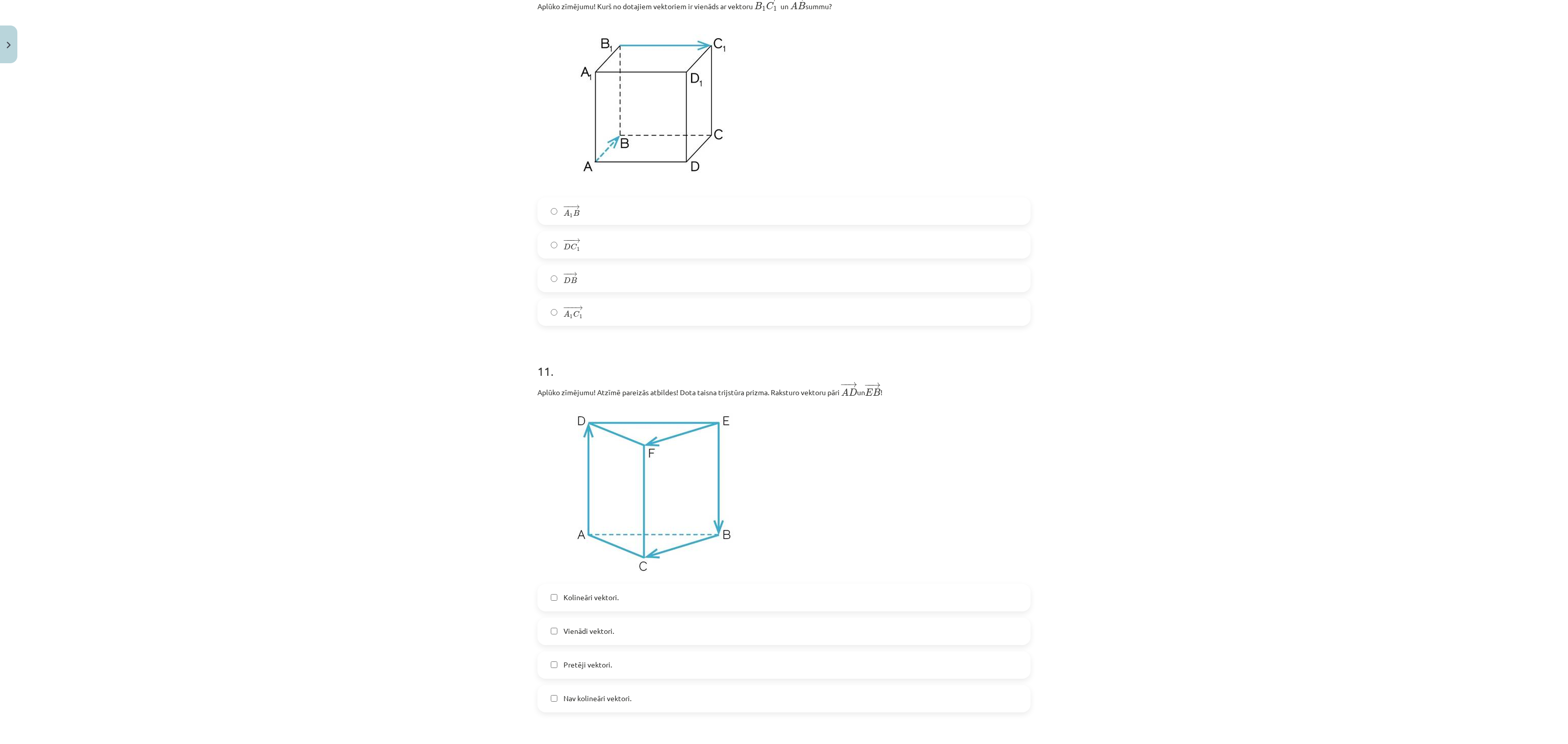
scroll to position [2756, 0]
click at [542, 324] on label "− −− → A 1 C 1 A 1 C 1 →" at bounding box center [784, 311] width 491 height 25
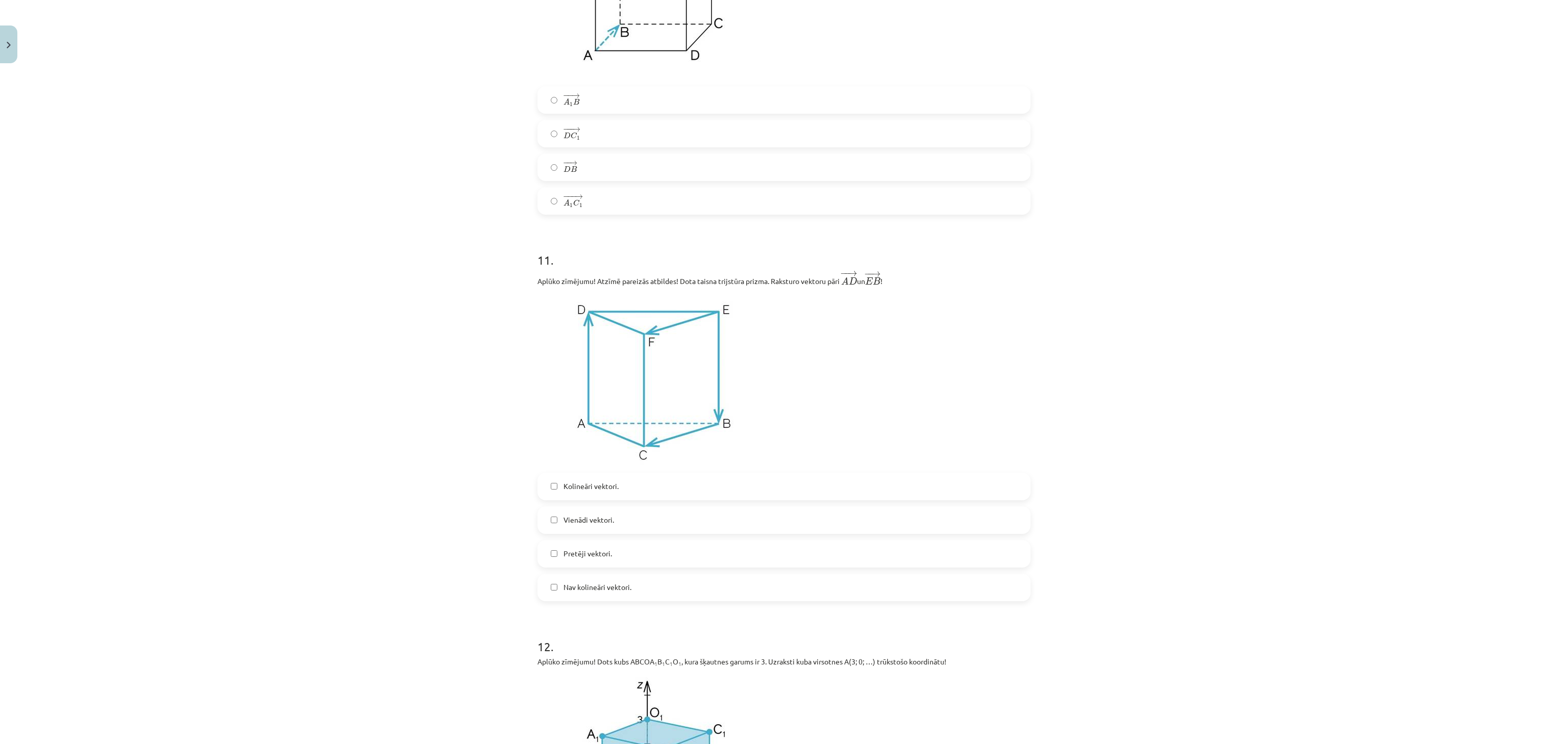
scroll to position [2867, 0]
click at [551, 414] on label "Nav kolineāri vektori." at bounding box center [784, 587] width 491 height 25
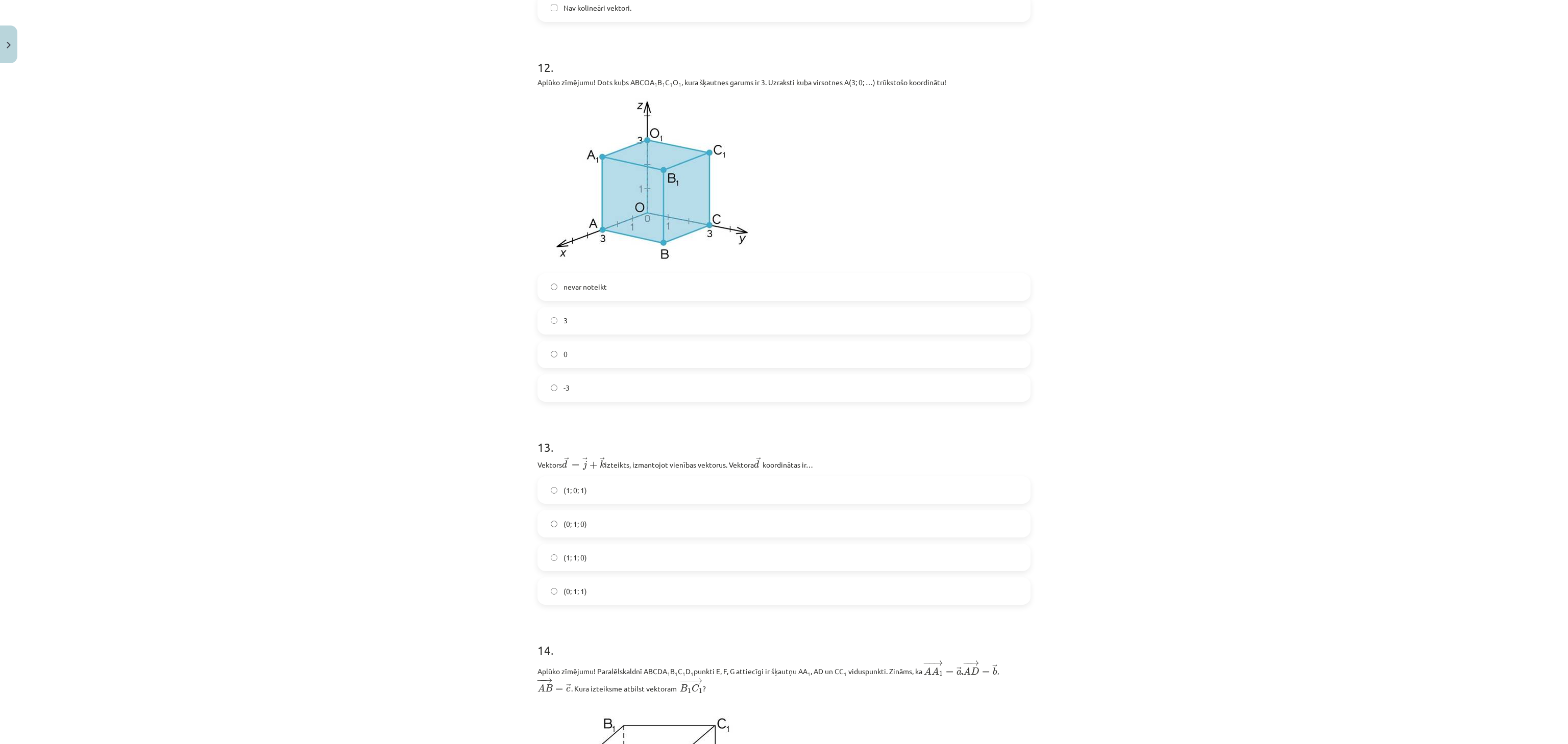
scroll to position [3439, 0]
click at [549, 340] on label "3" at bounding box center [784, 327] width 491 height 25
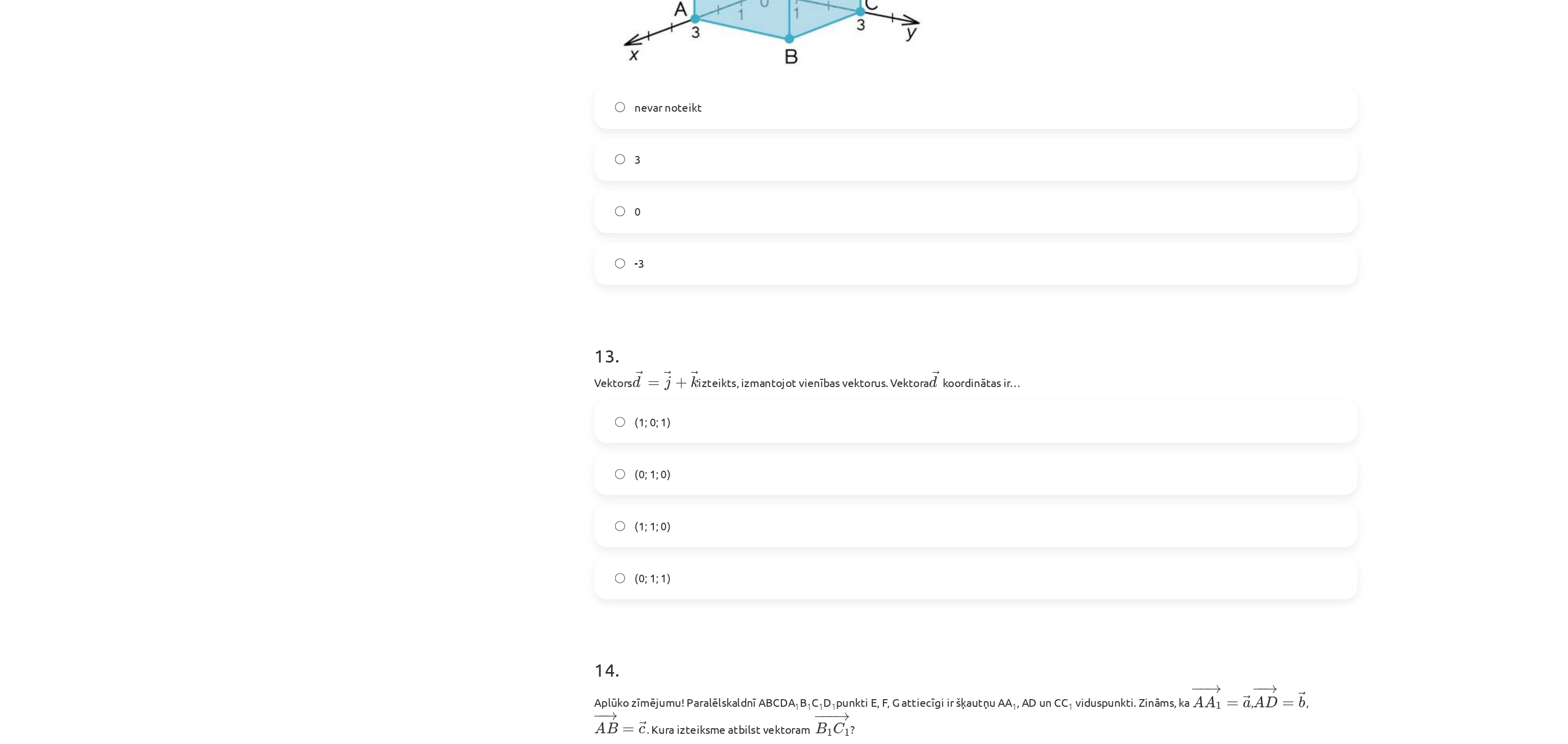
click at [434, 414] on div "Mācību tēma: Matemātikas i - 10. klases 1. ieskaites mācību materiāls (a,b) #9 …" at bounding box center [784, 372] width 1568 height 744
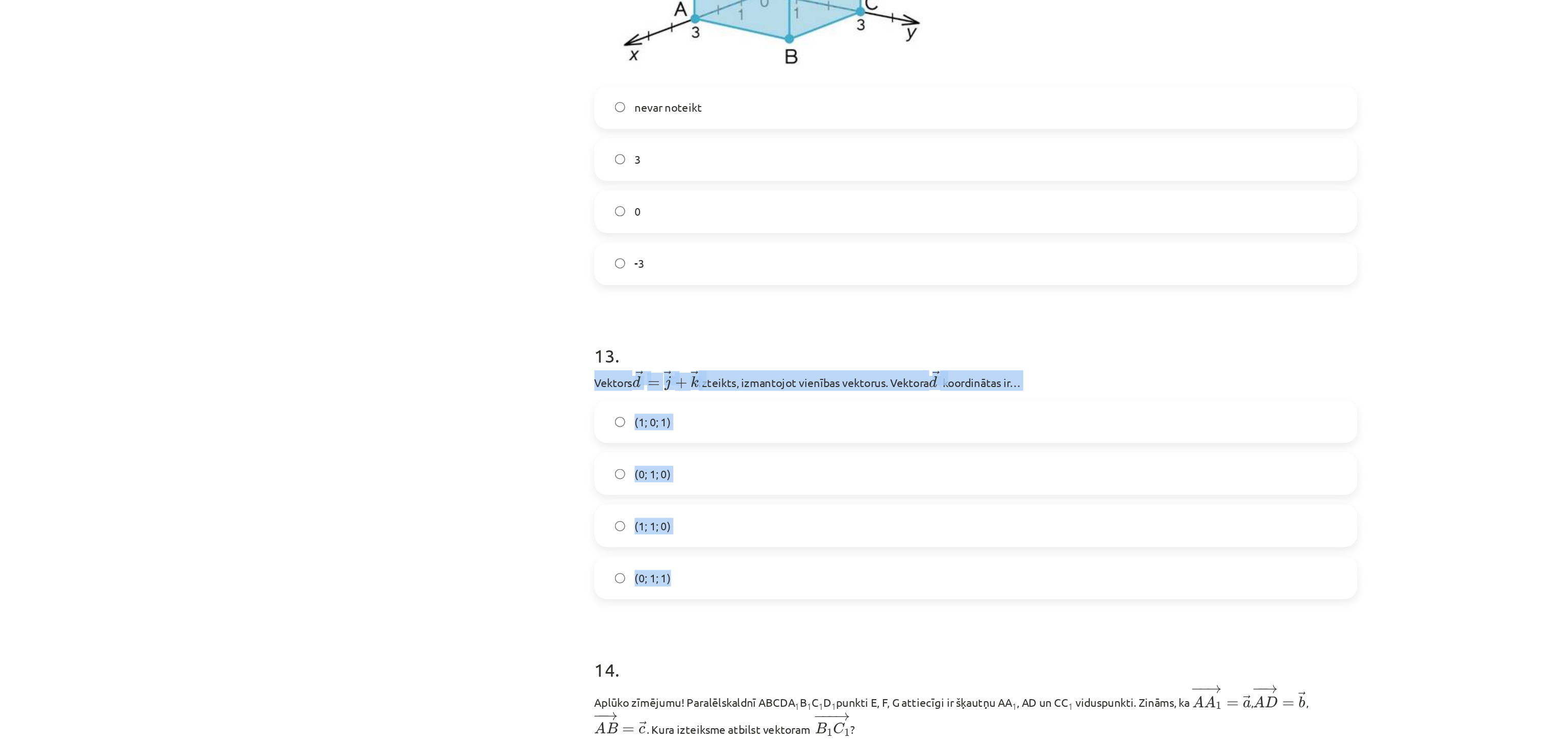
drag, startPoint x: 593, startPoint y: 610, endPoint x: 524, endPoint y: 477, distance: 149.8
copy div "Vektors ﻿﻿ → d = → j + → k d → = j → + k → izteikts, izmantojot vienības vektor…"
click at [543, 414] on label "(0; 1; 1)" at bounding box center [784, 598] width 491 height 25
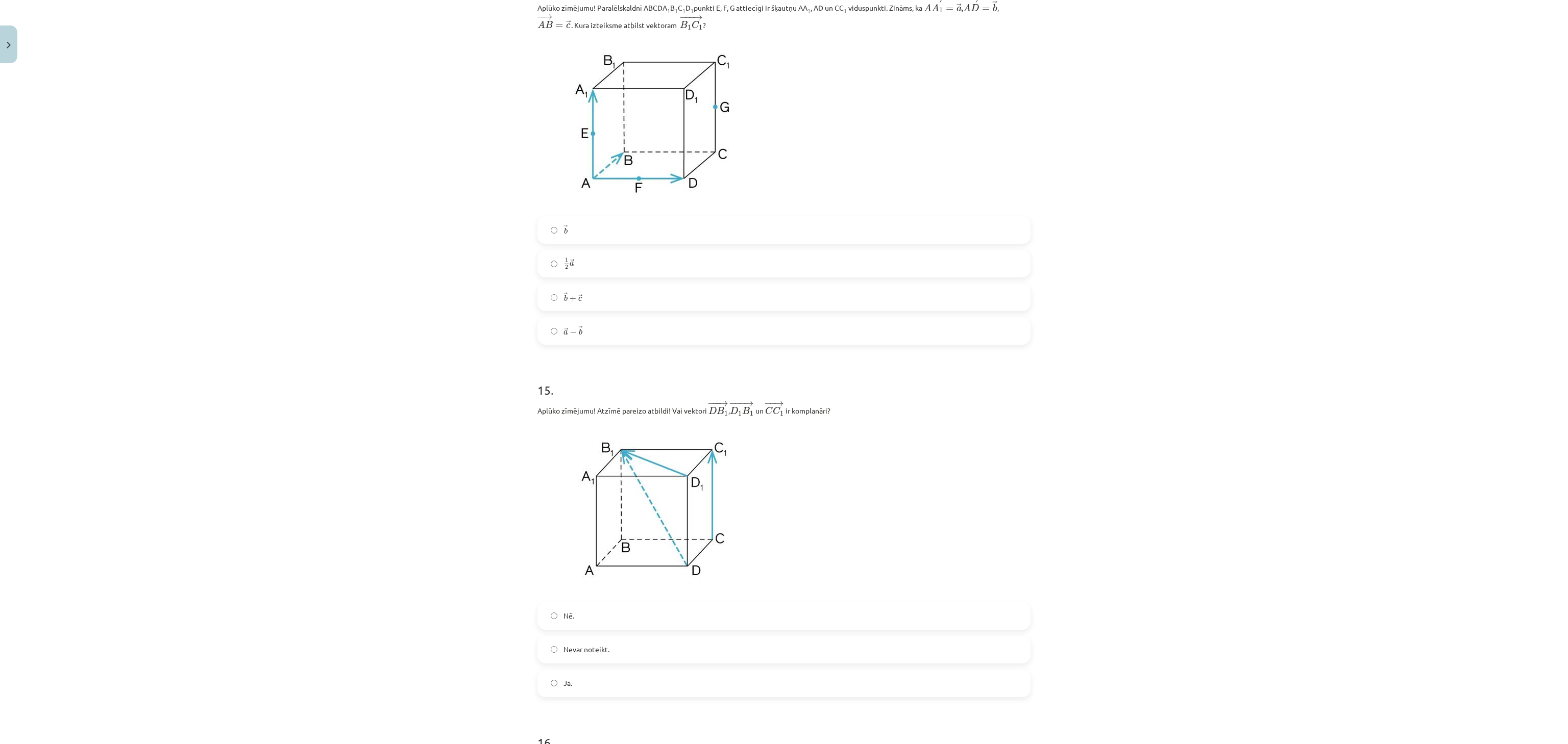
scroll to position [4108, 0]
click at [539, 236] on label "→ b b →" at bounding box center [784, 232] width 491 height 25
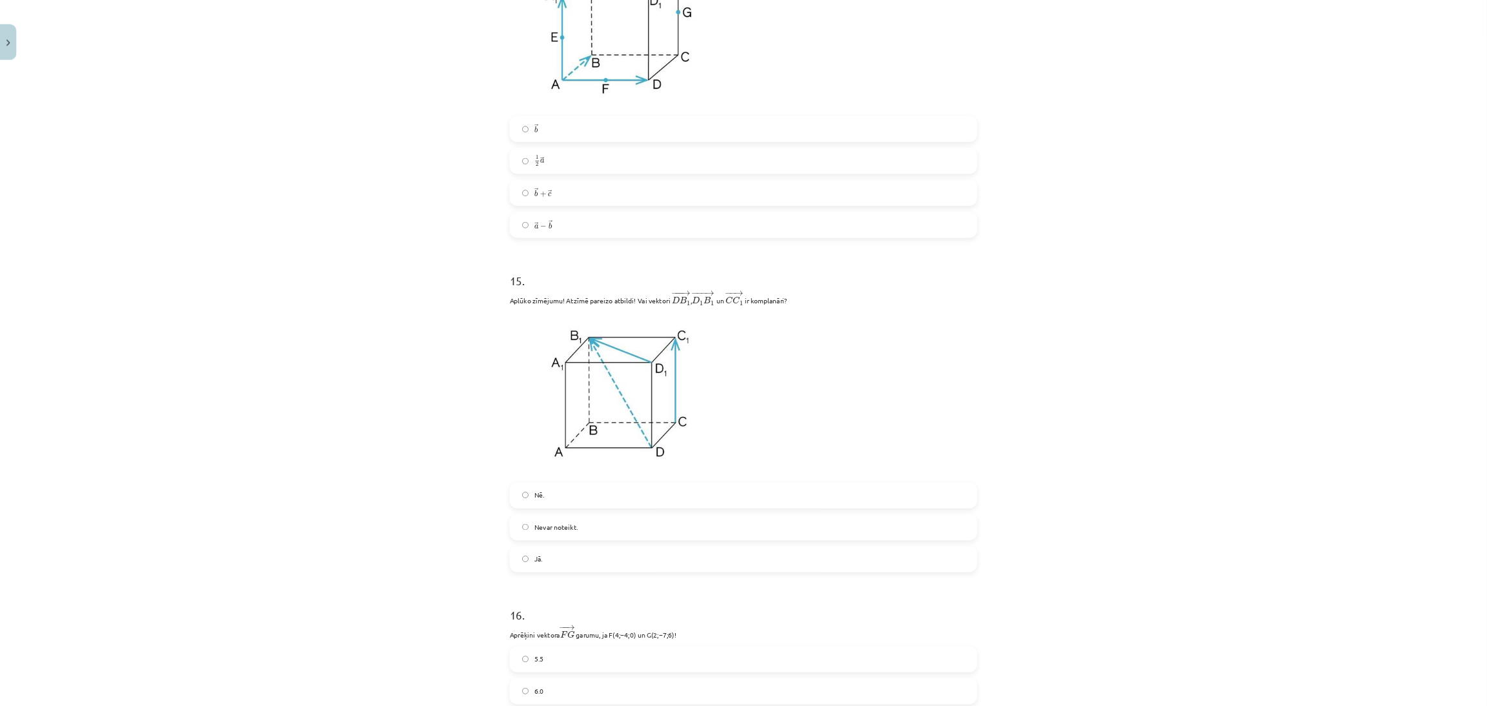
scroll to position [5567, 0]
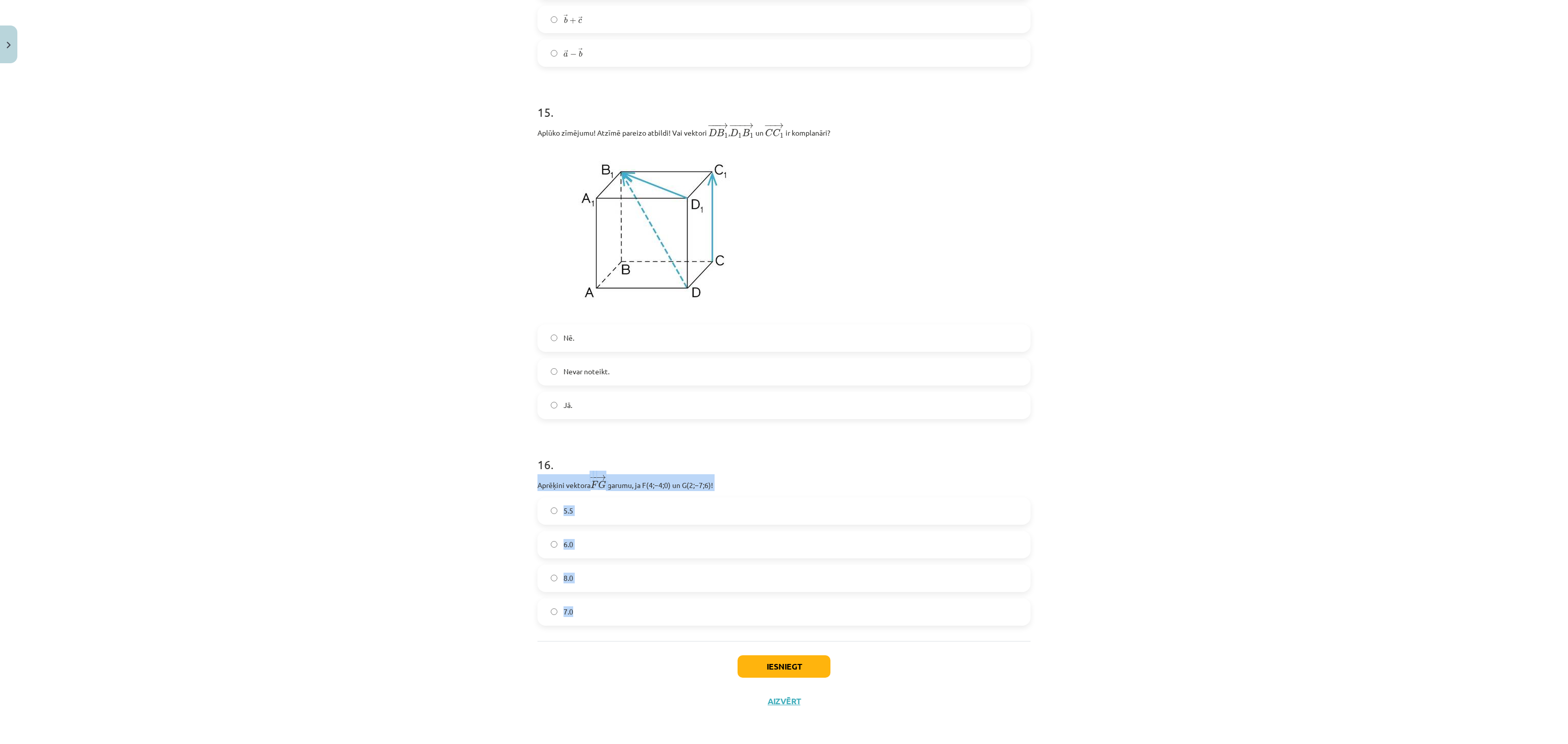
drag, startPoint x: 584, startPoint y: 619, endPoint x: 521, endPoint y: 487, distance: 146.3
click at [521, 414] on div "Mācību tēma: Matemātikas i - 10. klases 1. ieskaites mācību materiāls (a,b) #9 …" at bounding box center [784, 372] width 1568 height 744
copy div "Aprēķini vektora − − → F G F G → ﻿ garumu, ja ﻿F(4;−4;0)﻿ un ﻿G(2;−7;6)﻿! 5.5 6…"
click at [434, 414] on div "Mācību tēma: Matemātikas i - 10. klases 1. ieskaites mācību materiāls (a,b) #9 …" at bounding box center [784, 372] width 1568 height 744
click at [809, 414] on button "Iesniegt" at bounding box center [783, 667] width 93 height 22
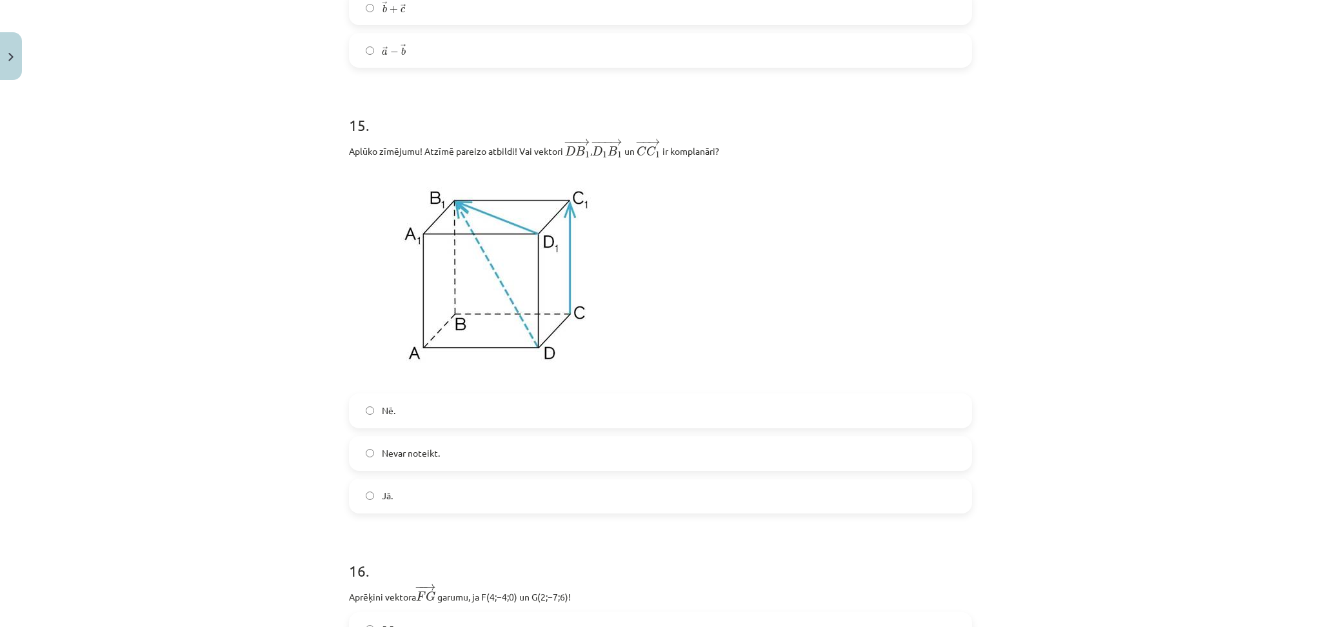
click at [1090, 173] on div "Mācību tēma: Matemātikas i - 10. klases 1. ieskaites mācību materiāls (a,b) #9 …" at bounding box center [660, 313] width 1321 height 627
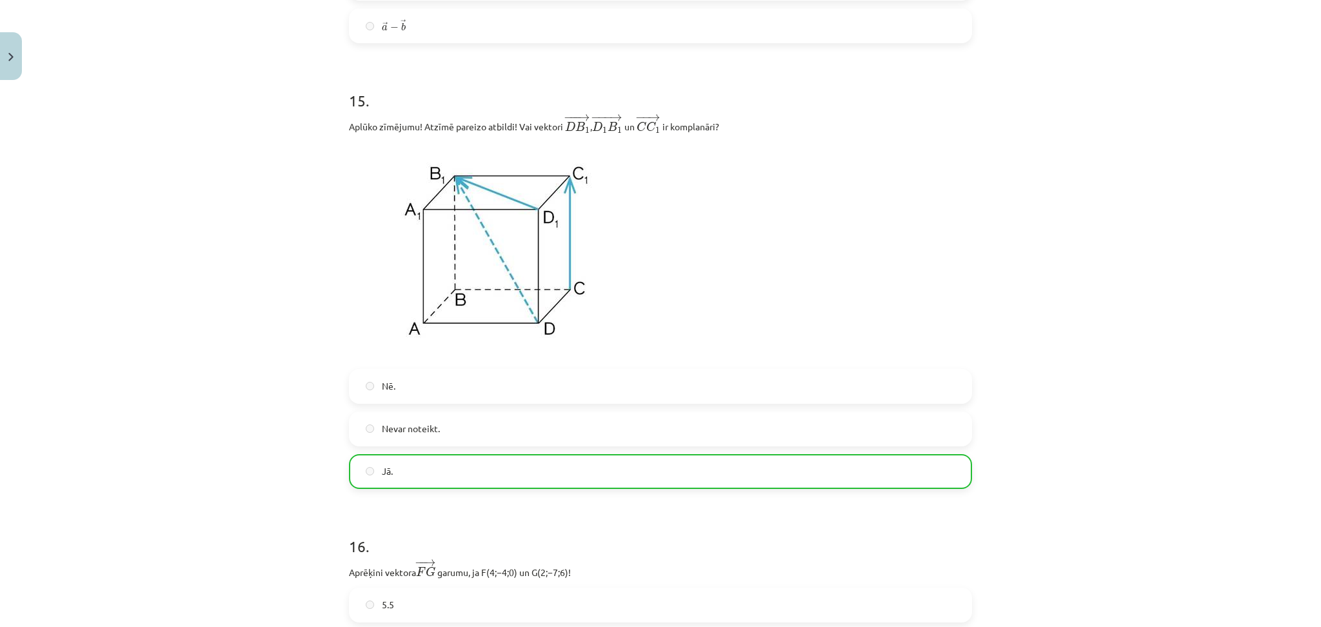
scroll to position [5912, 0]
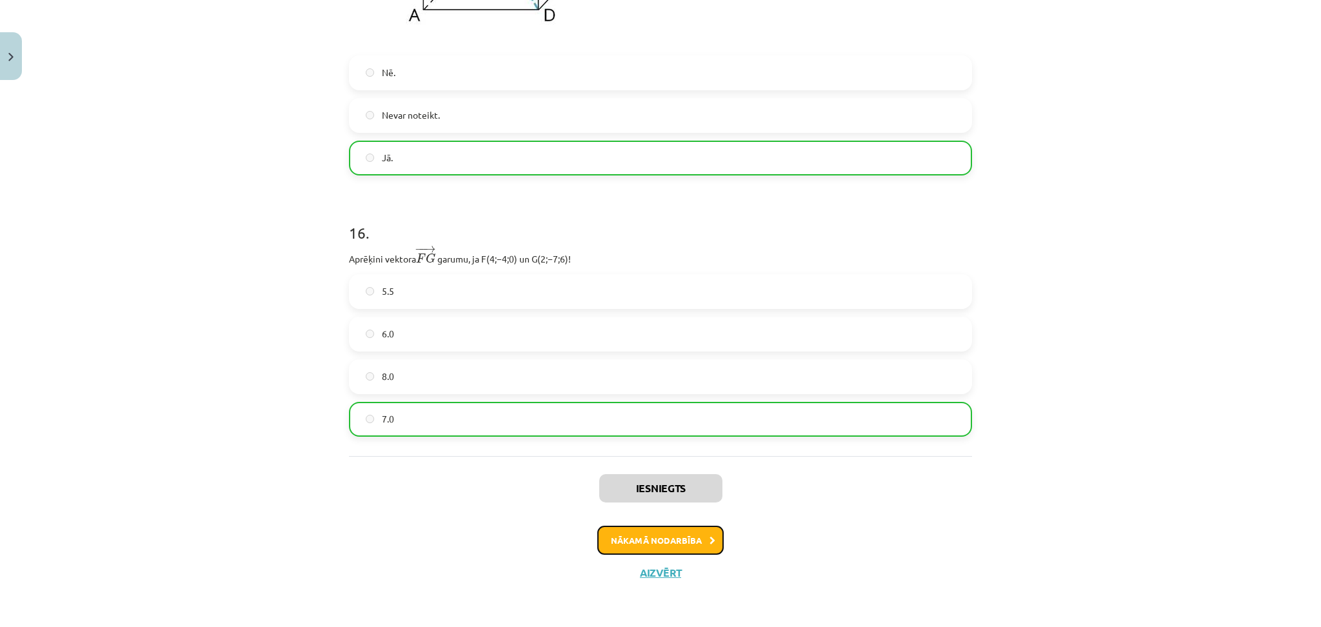
click at [682, 523] on button "Nākamā nodarbība" at bounding box center [661, 541] width 126 height 30
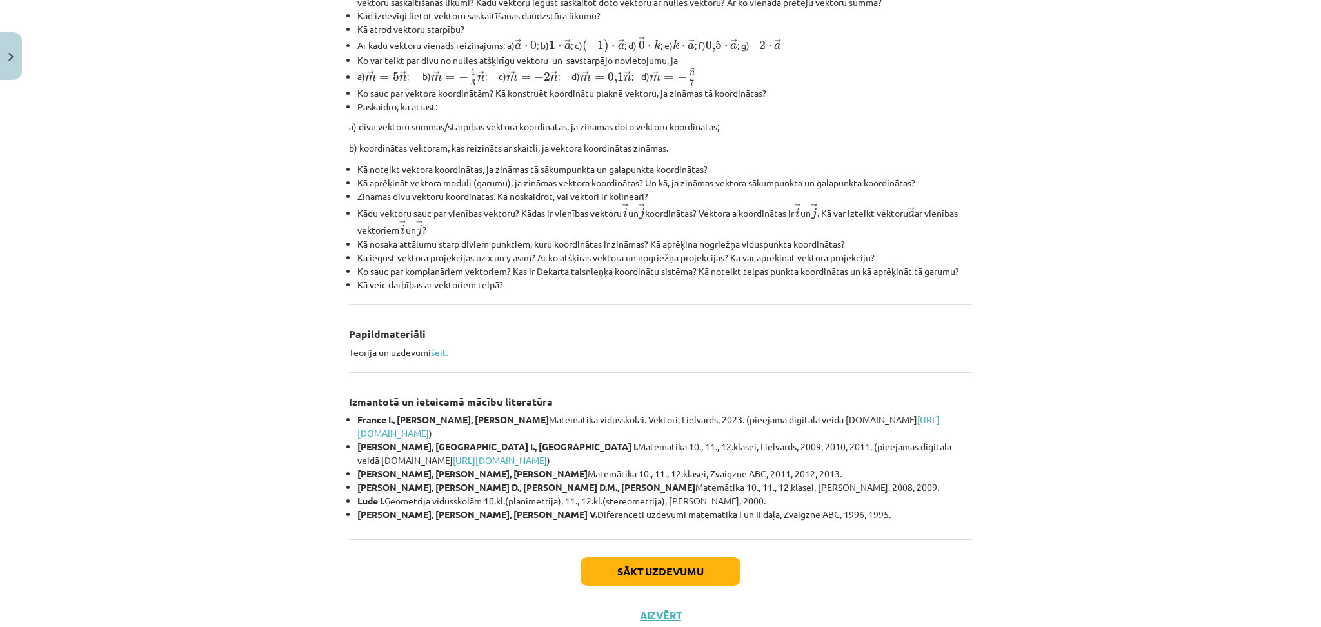
scroll to position [399, 0]
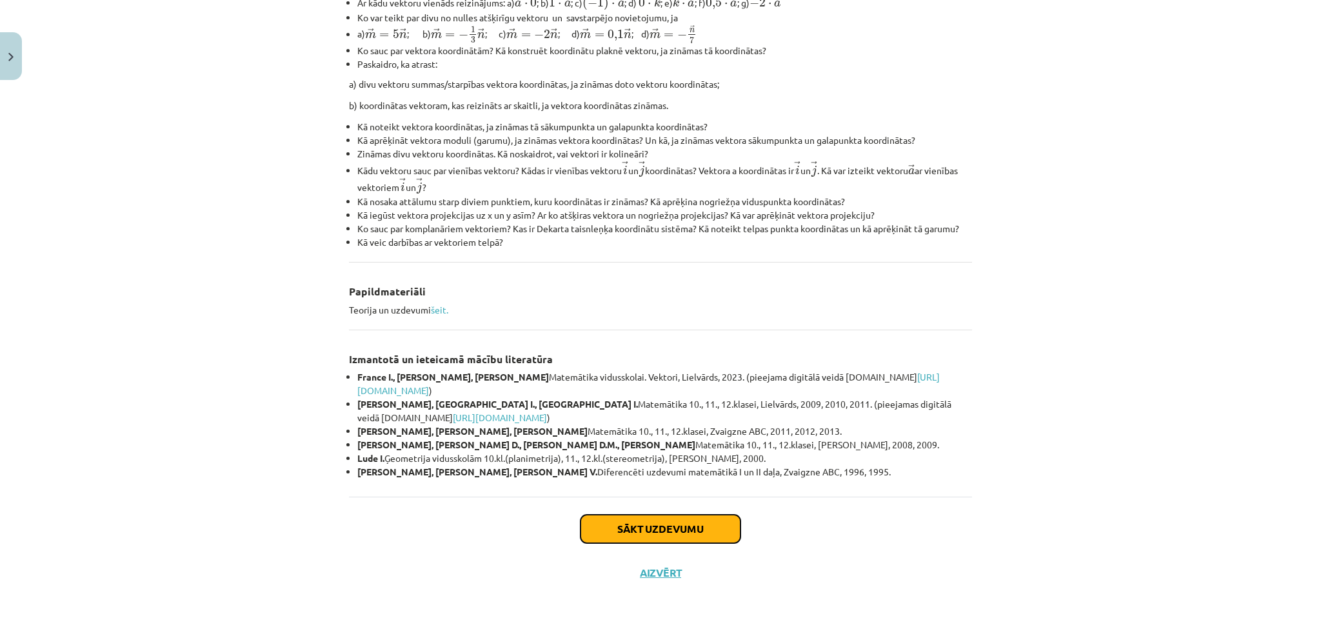
click at [655, 523] on button "Sākt uzdevumu" at bounding box center [661, 529] width 160 height 28
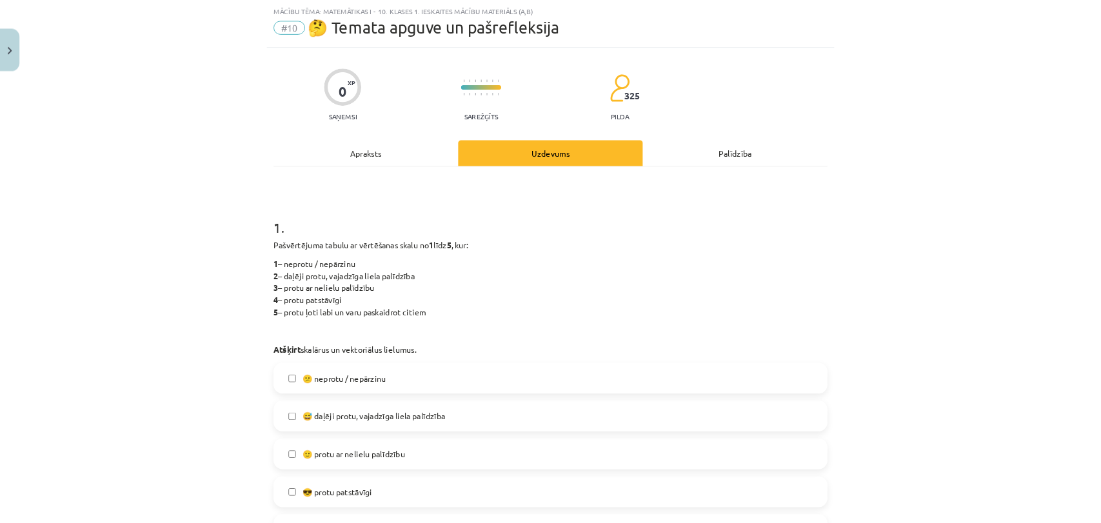
scroll to position [32, 0]
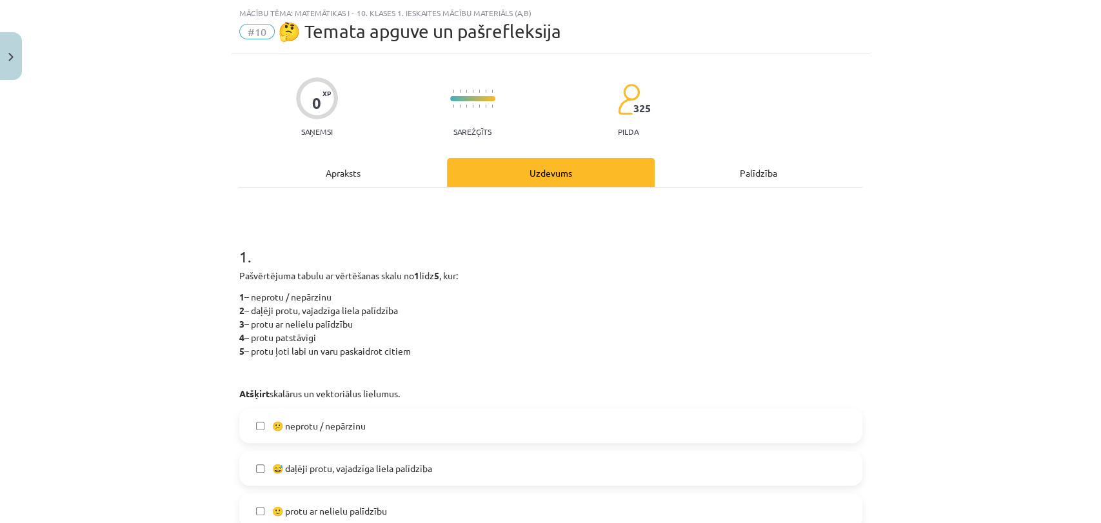
click at [769, 290] on p "1 – neprotu / nepārzinu 2 – daļēji protu, vajadzīga liela palīdzība 3 – protu a…" at bounding box center [550, 324] width 623 height 68
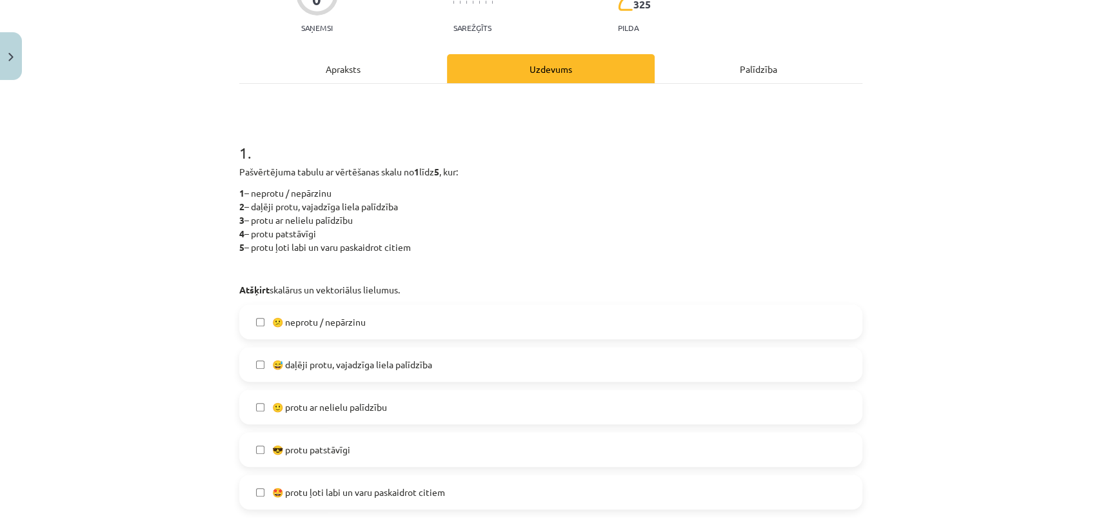
scroll to position [178, 0]
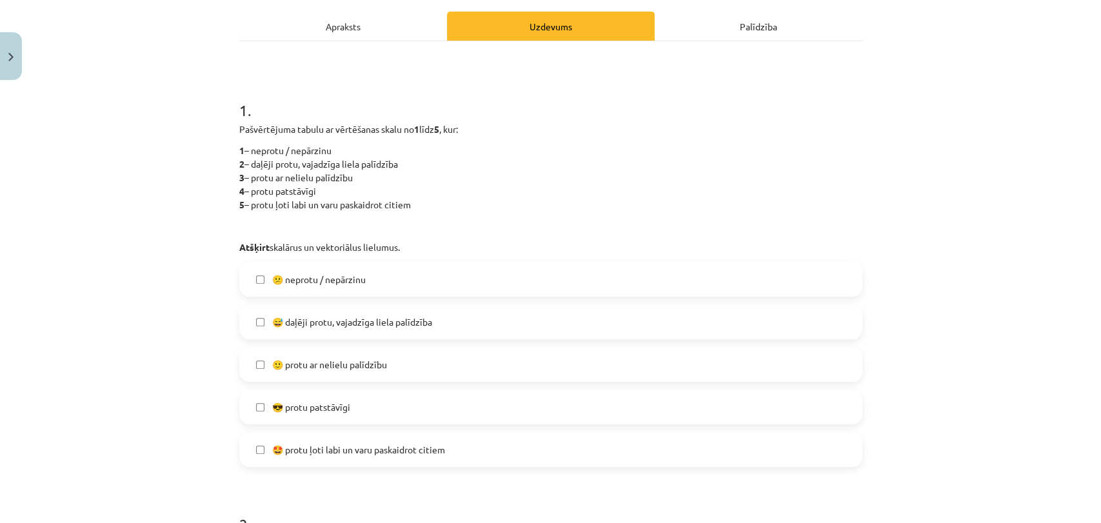
click at [252, 414] on label "😎 protu patstāvīgi" at bounding box center [551, 407] width 621 height 32
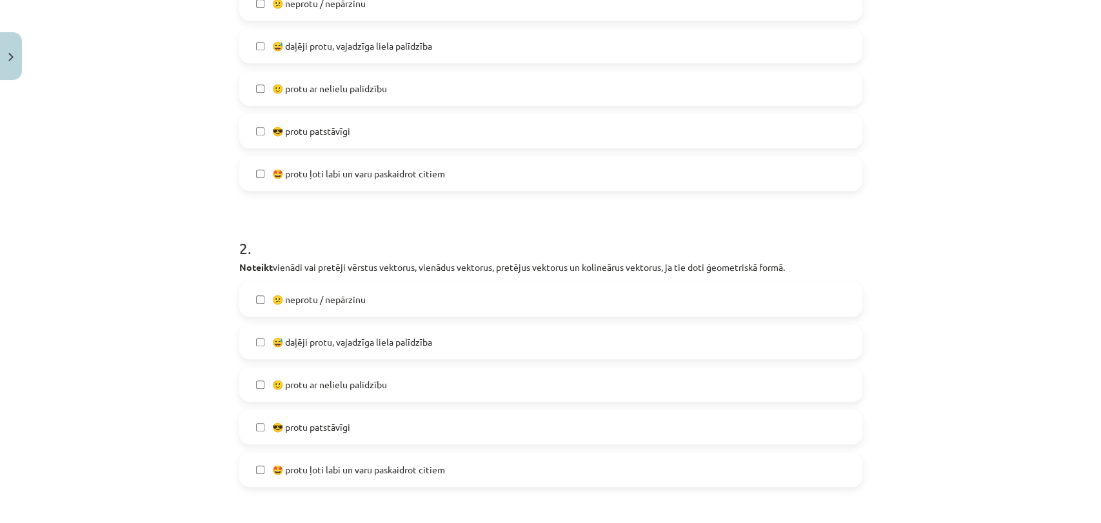
scroll to position [454, 0]
click at [261, 428] on label "😎 protu patstāvīgi" at bounding box center [551, 428] width 621 height 32
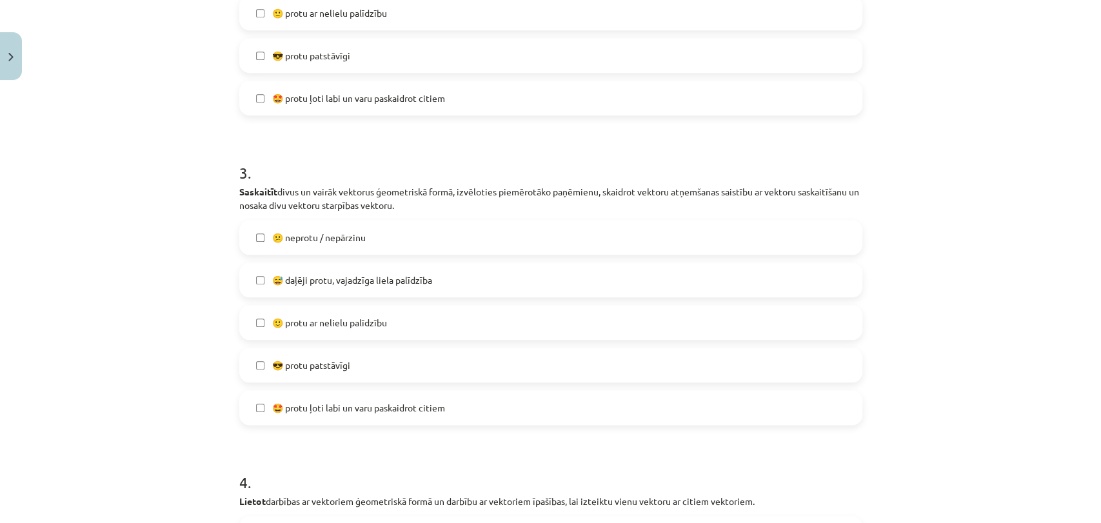
scroll to position [827, 0]
click at [261, 331] on label "🙂 protu ar nelielu palīdzību" at bounding box center [551, 322] width 621 height 32
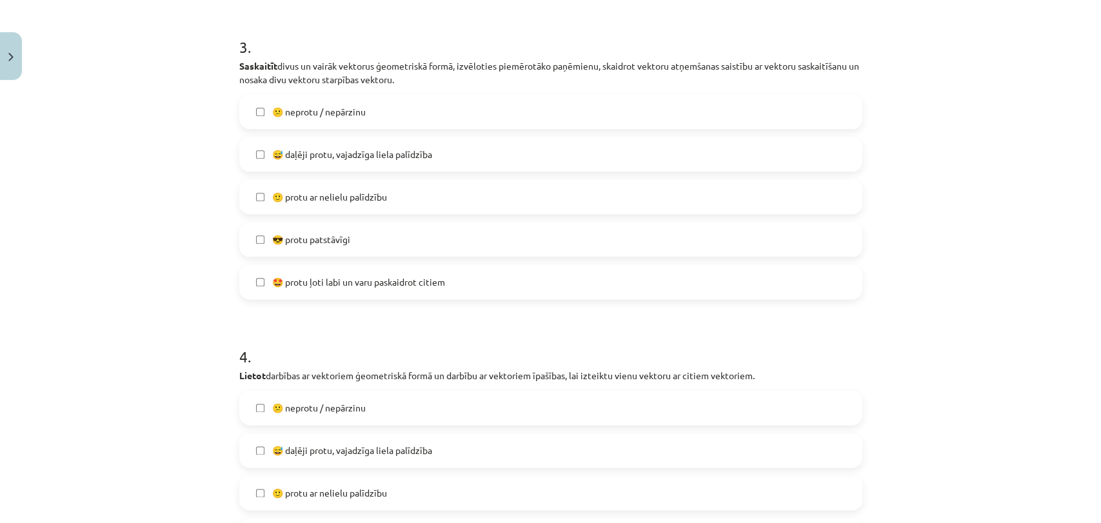
click at [214, 266] on div "Mācību tēma: Matemātikas i - 10. klases 1. ieskaites mācību materiāls (a,b) #10…" at bounding box center [550, 261] width 1101 height 523
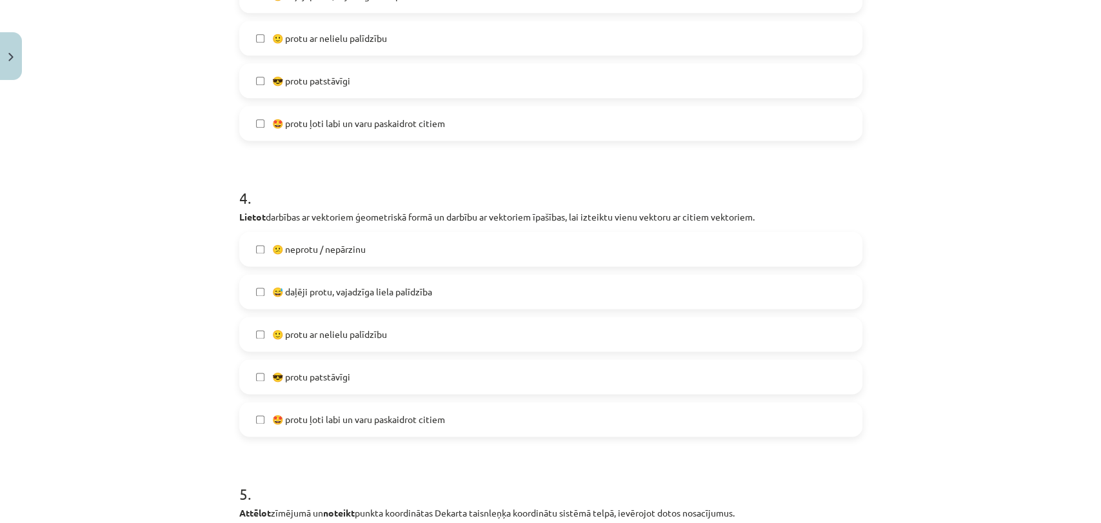
scroll to position [1112, 0]
click at [254, 383] on label "😎 protu patstāvīgi" at bounding box center [551, 375] width 621 height 32
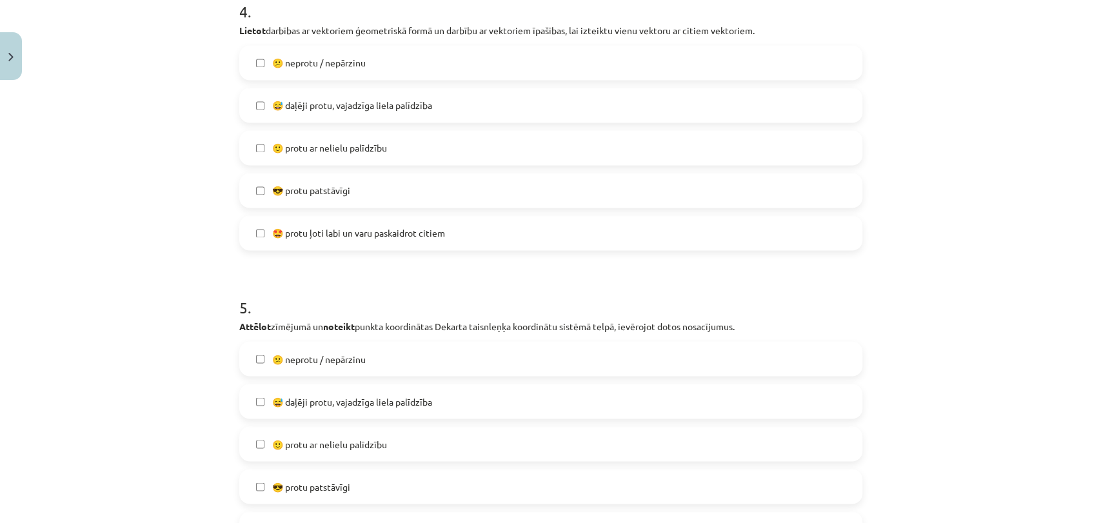
scroll to position [1300, 0]
click at [260, 399] on label "😅 daļēji protu, vajadzīga liela palīdzība" at bounding box center [551, 399] width 621 height 32
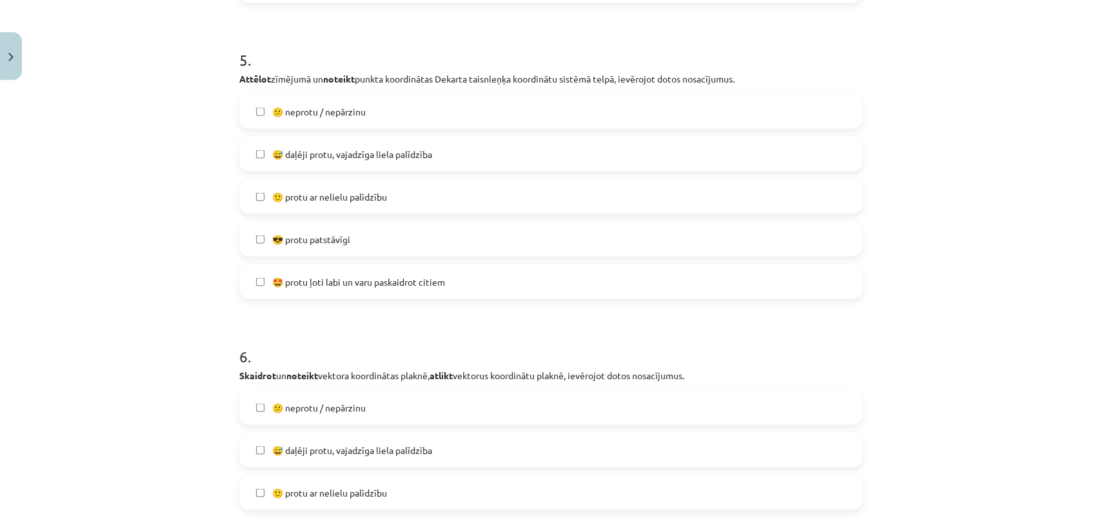
scroll to position [1673, 0]
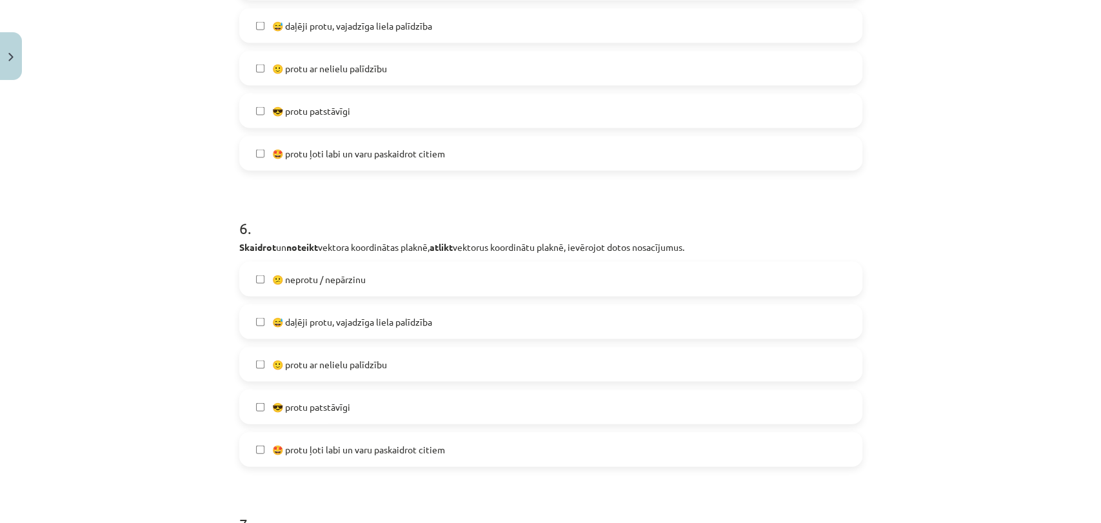
click at [246, 332] on label "😅 daļēji protu, vajadzīga liela palīdzība" at bounding box center [551, 322] width 621 height 32
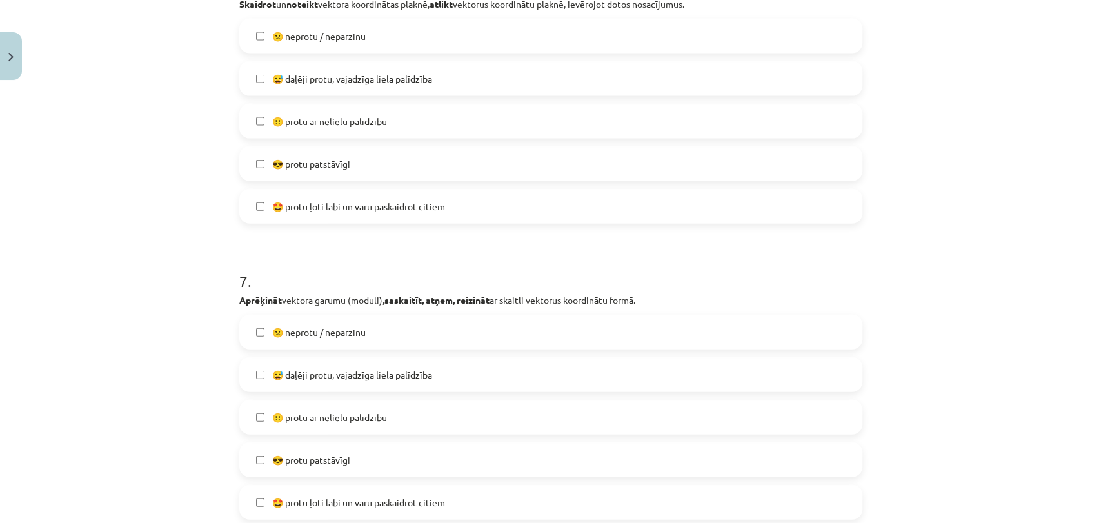
scroll to position [1974, 0]
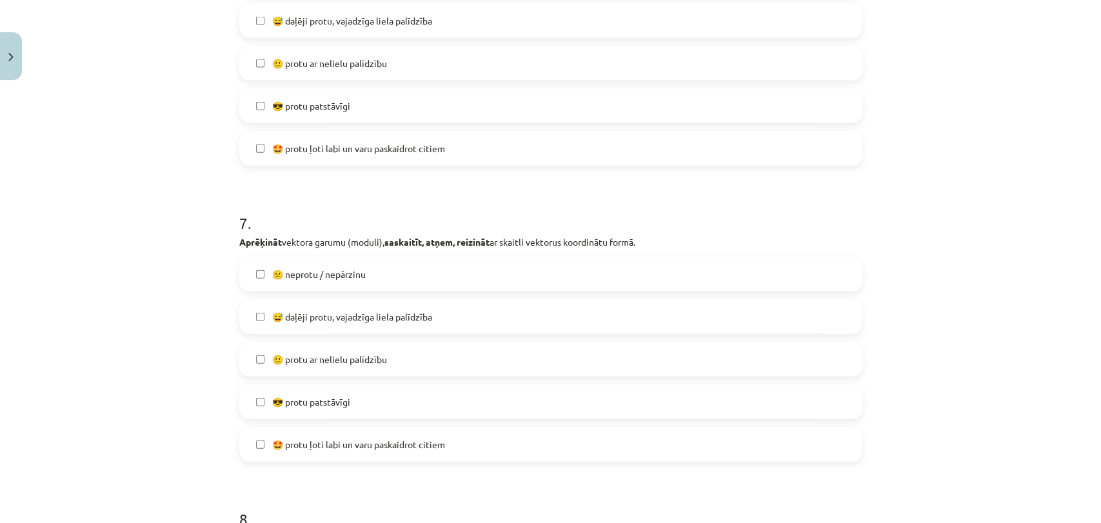
click at [245, 353] on label "🙂 protu ar nelielu palīdzību" at bounding box center [551, 359] width 621 height 32
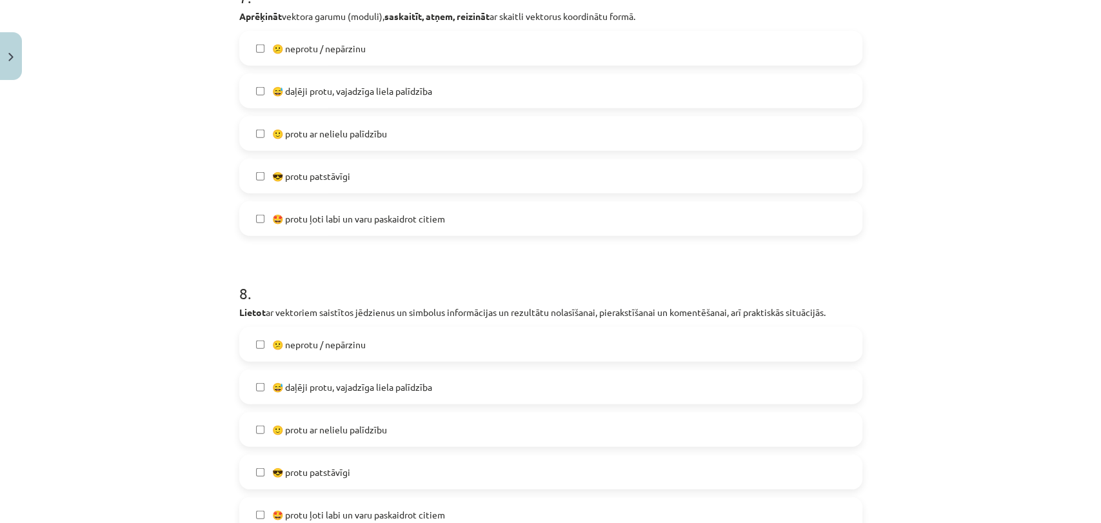
scroll to position [2358, 0]
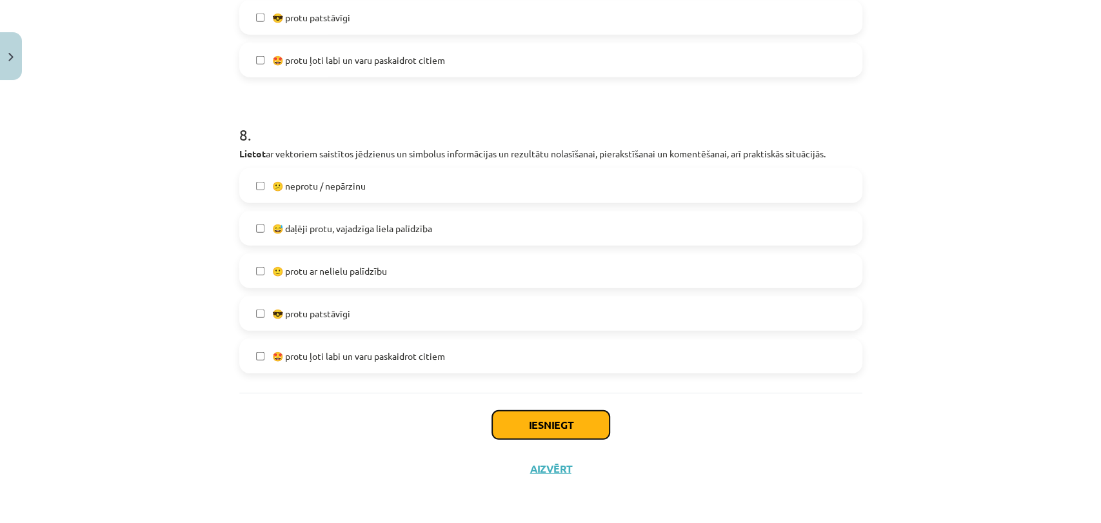
click at [578, 423] on button "Iesniegt" at bounding box center [550, 425] width 117 height 28
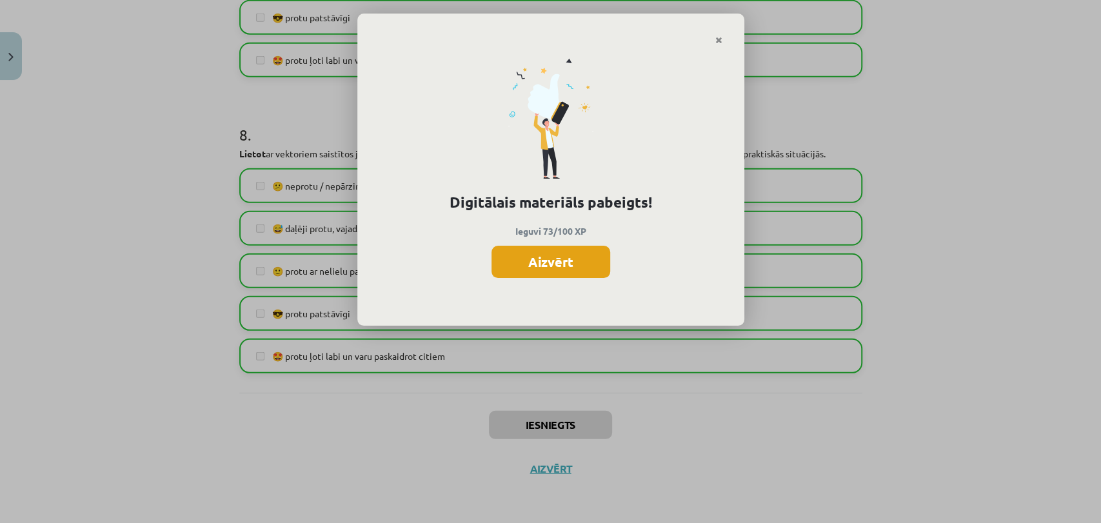
click at [573, 257] on button "Aizvērt" at bounding box center [551, 262] width 119 height 32
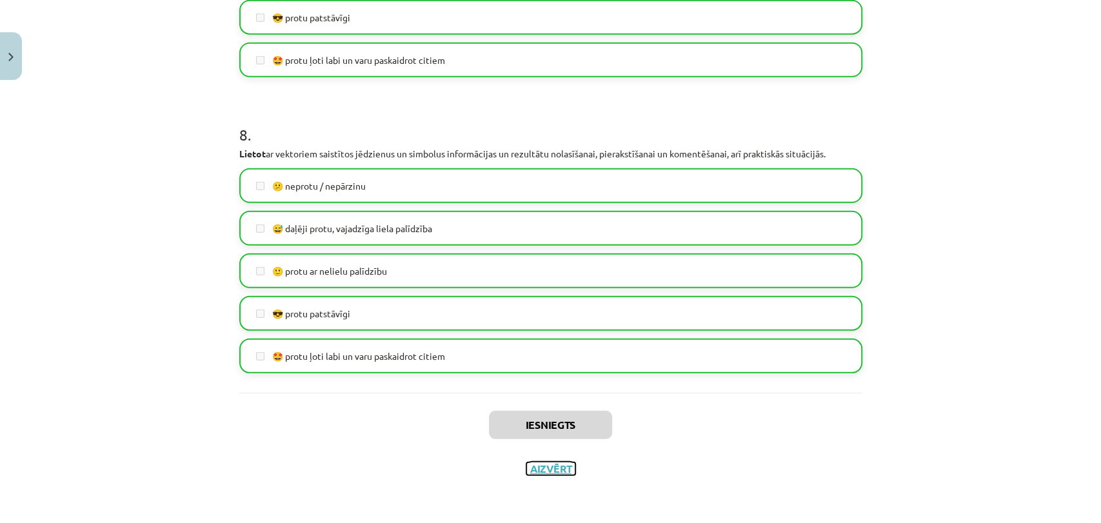
click at [541, 465] on button "Aizvērt" at bounding box center [551, 469] width 49 height 13
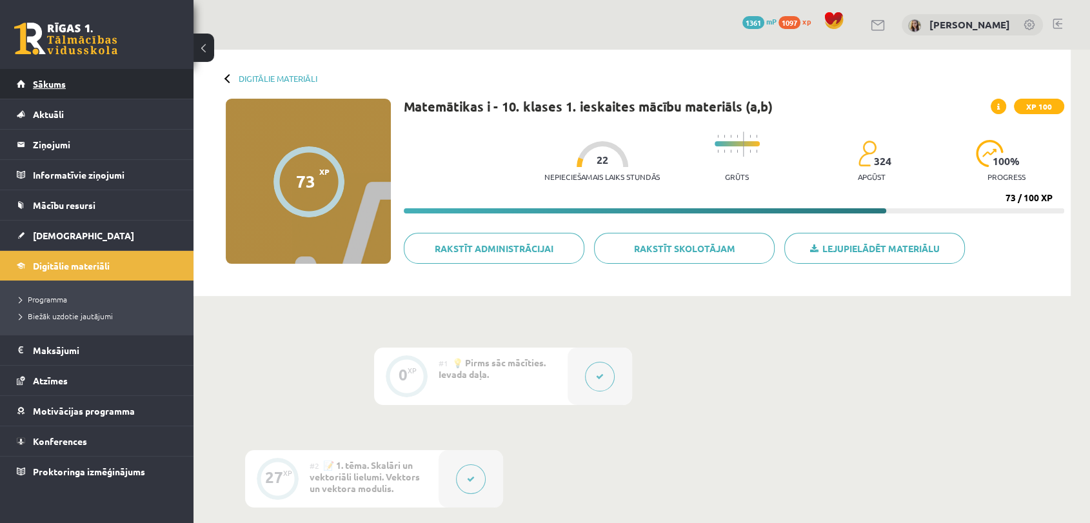
click at [48, 85] on span "Sākums" at bounding box center [49, 84] width 33 height 12
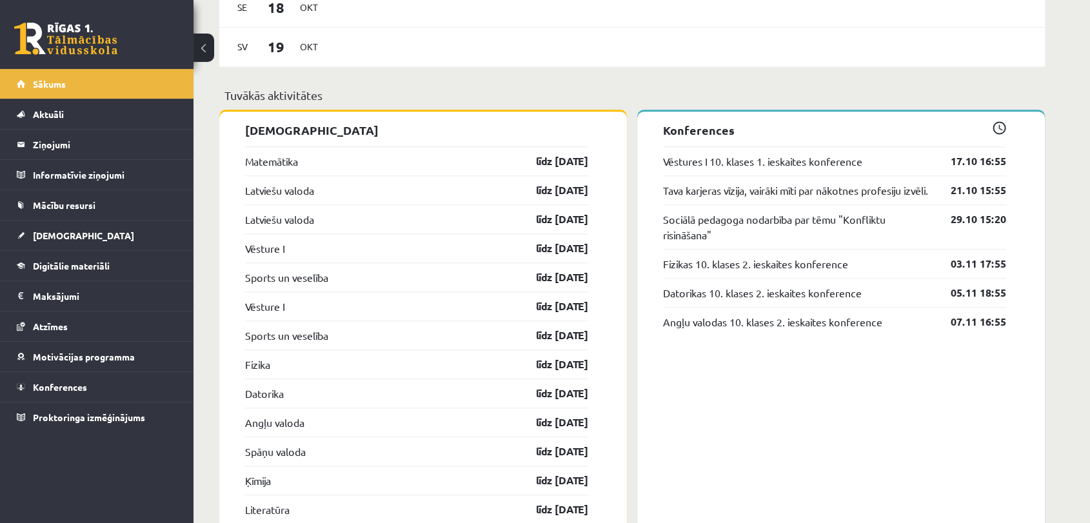
scroll to position [1080, 0]
click at [107, 267] on span "Digitālie materiāli" at bounding box center [71, 266] width 77 height 12
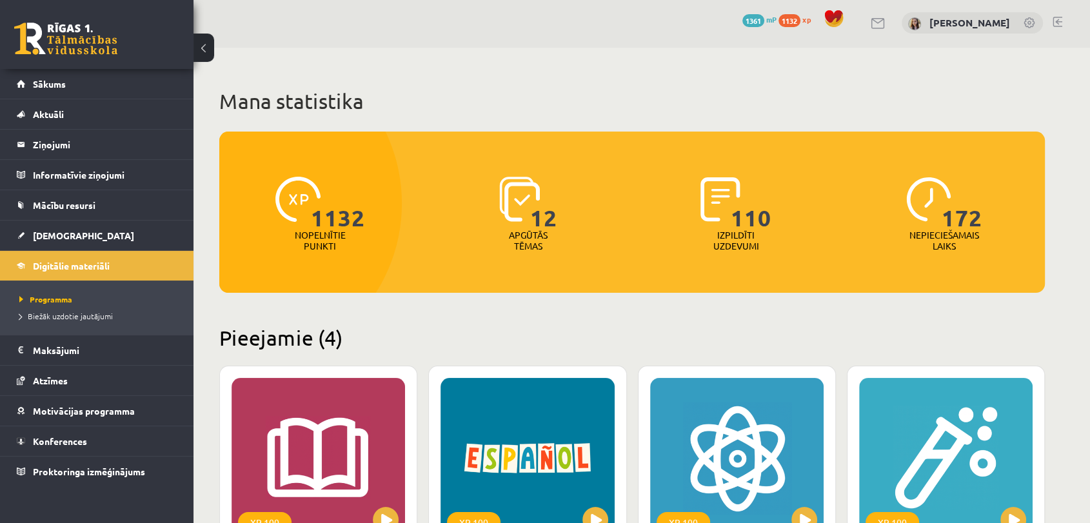
scroll to position [3, 0]
